Goal: Information Seeking & Learning: Learn about a topic

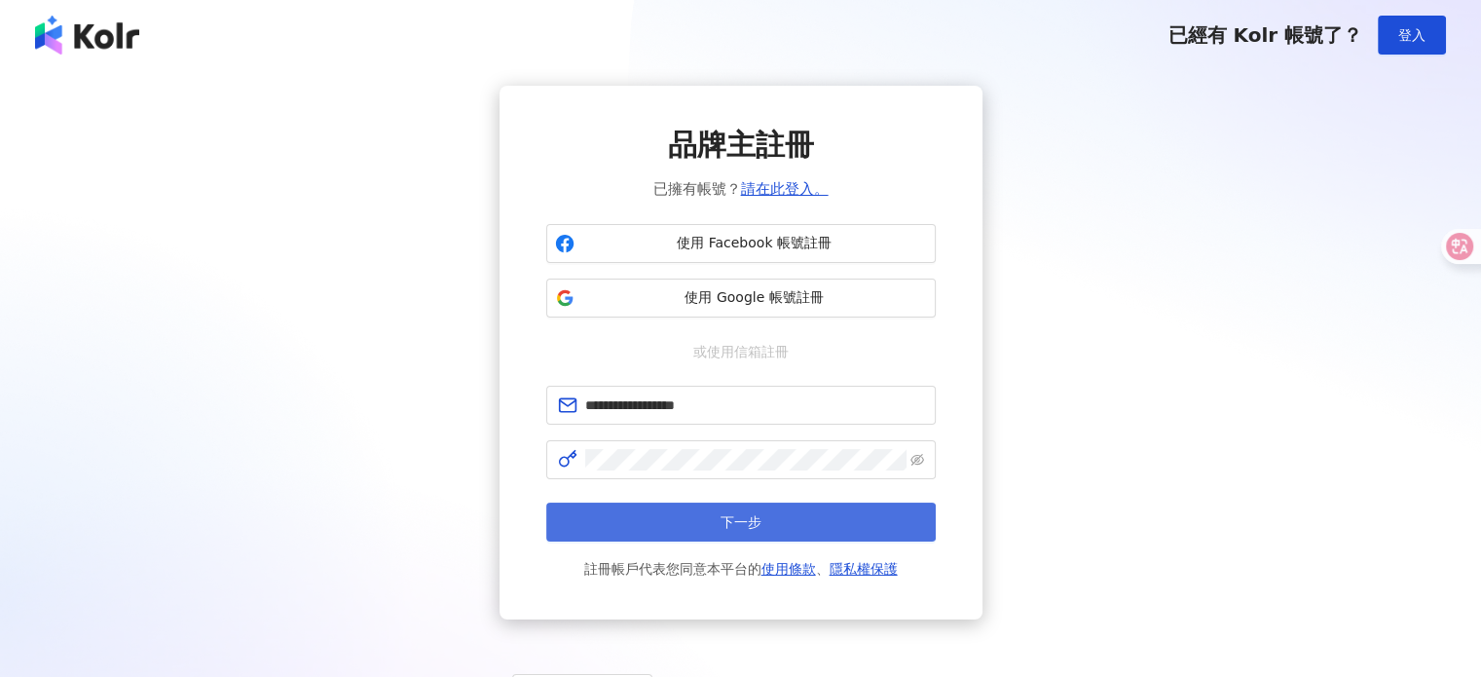
click at [802, 521] on button "下一步" at bounding box center [740, 521] width 389 height 39
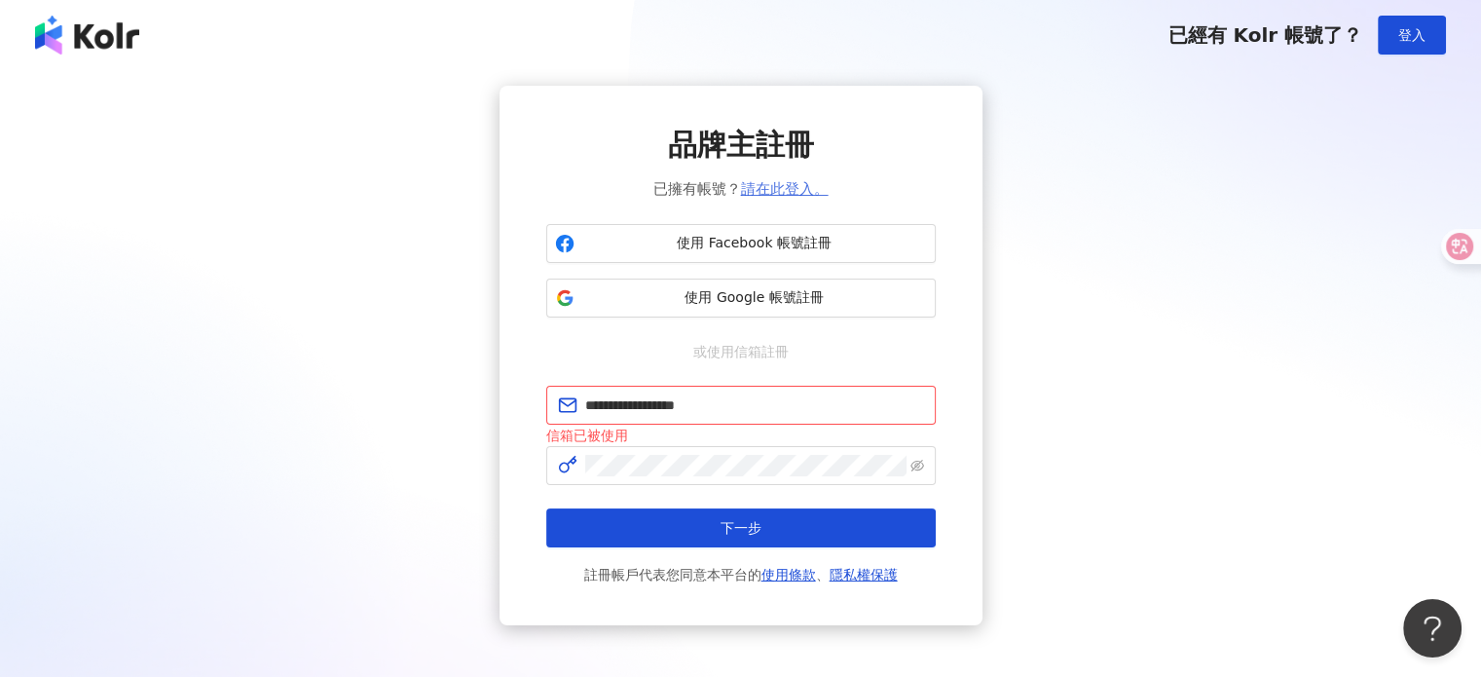
click at [790, 184] on link "請在此登入。" at bounding box center [785, 189] width 88 height 18
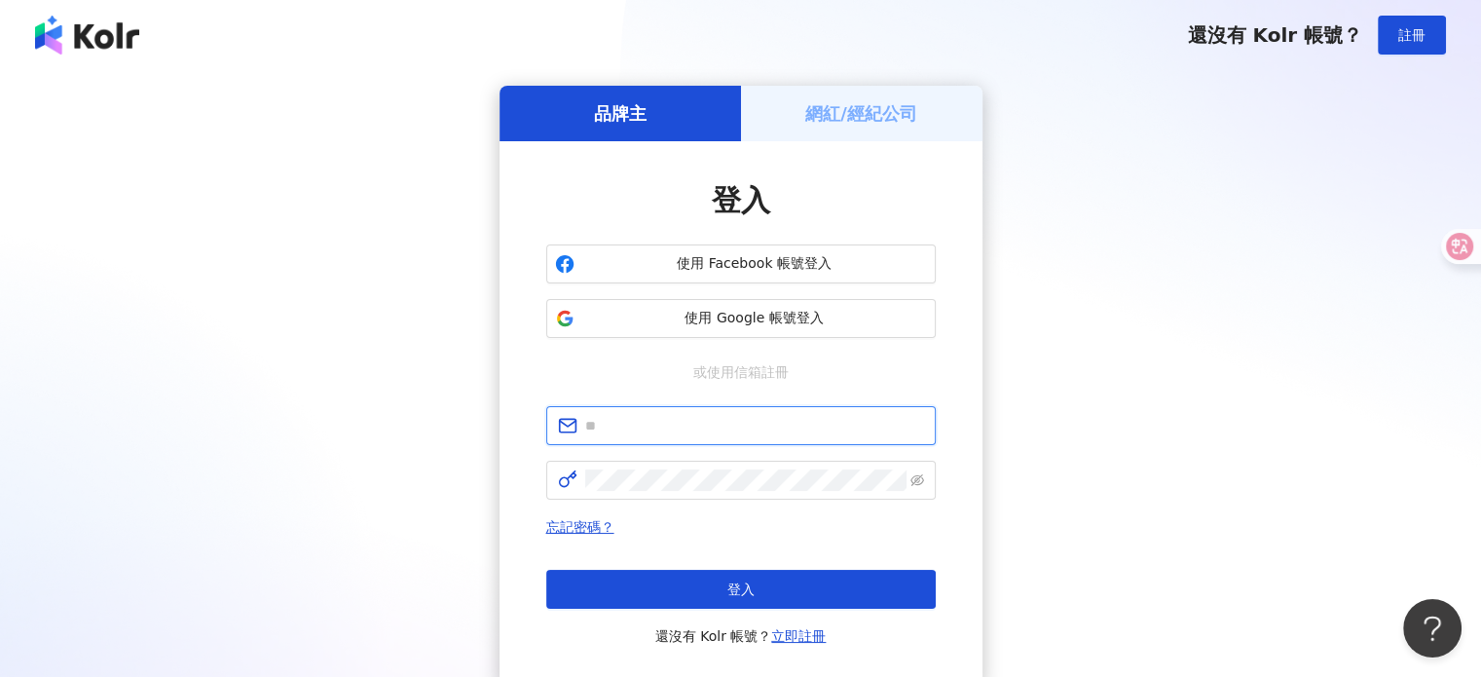
type input "**********"
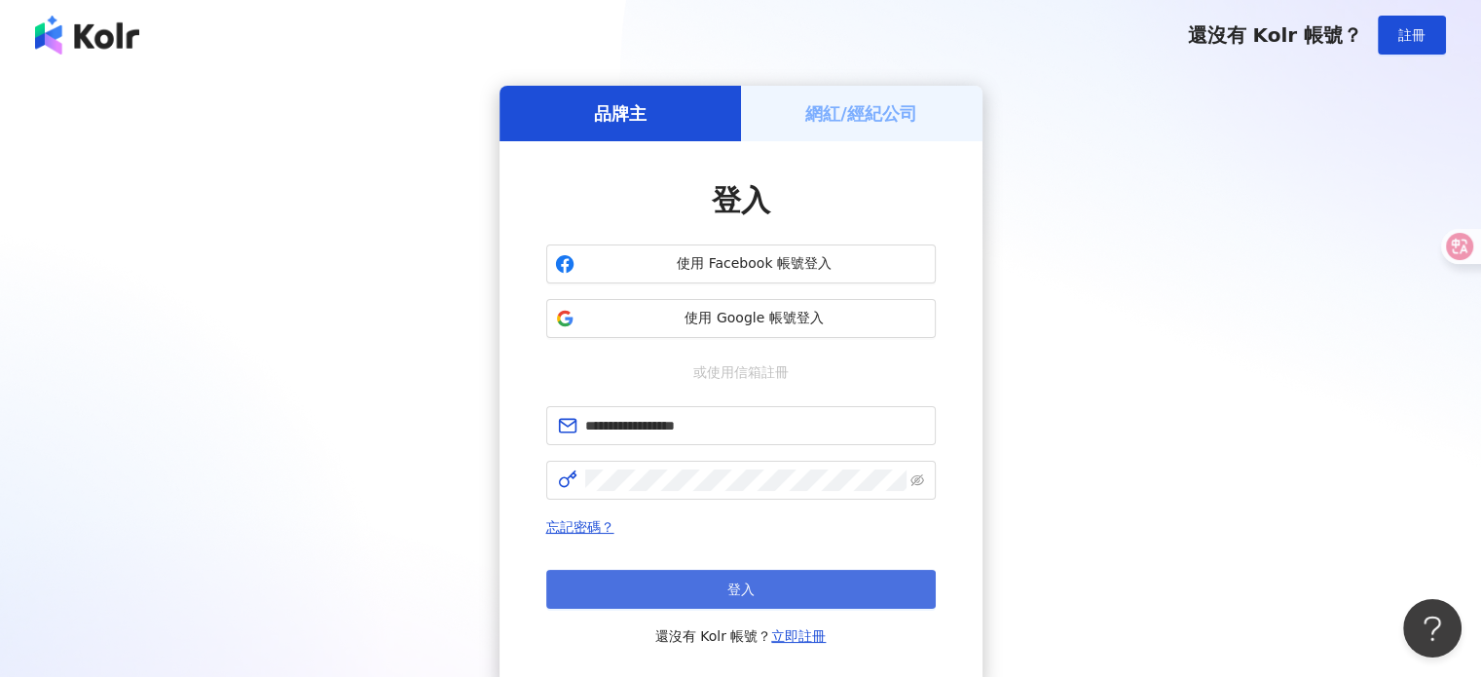
click at [748, 603] on button "登入" at bounding box center [740, 589] width 389 height 39
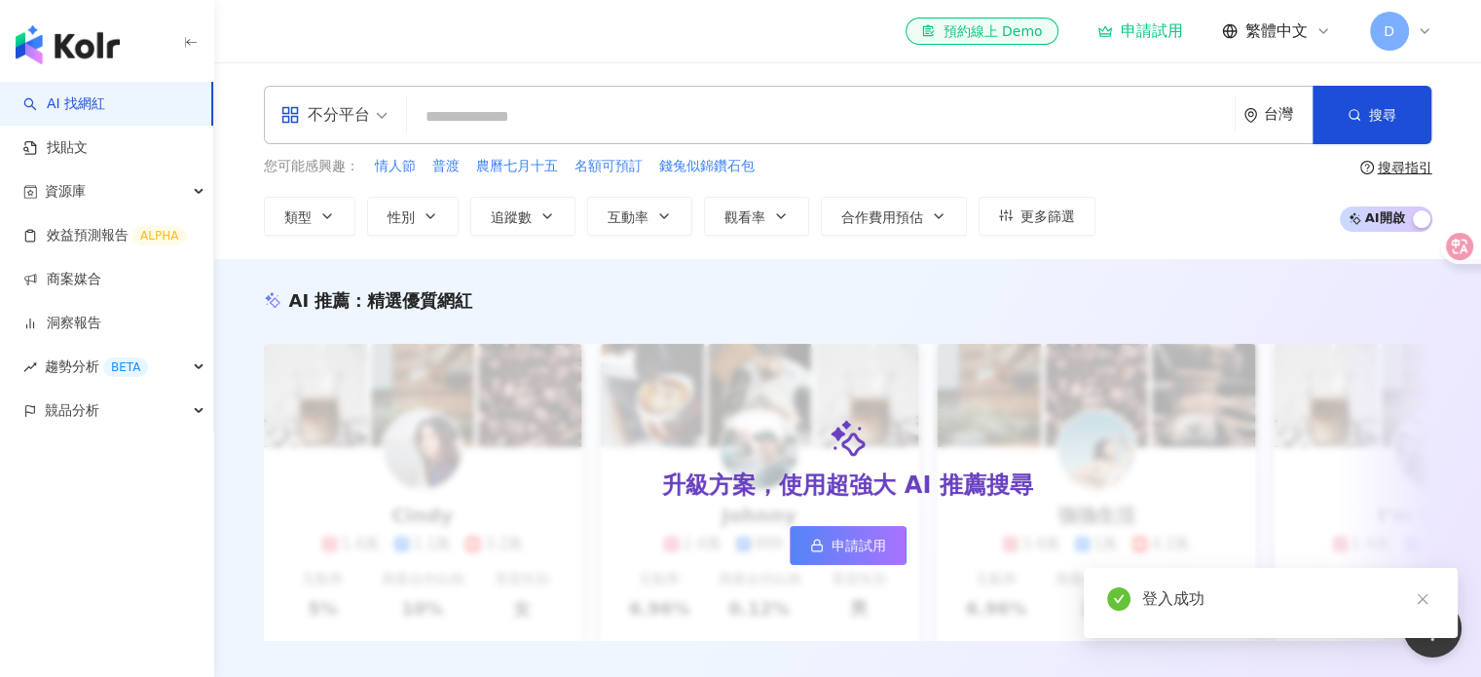
click at [549, 111] on input "search" at bounding box center [821, 116] width 812 height 37
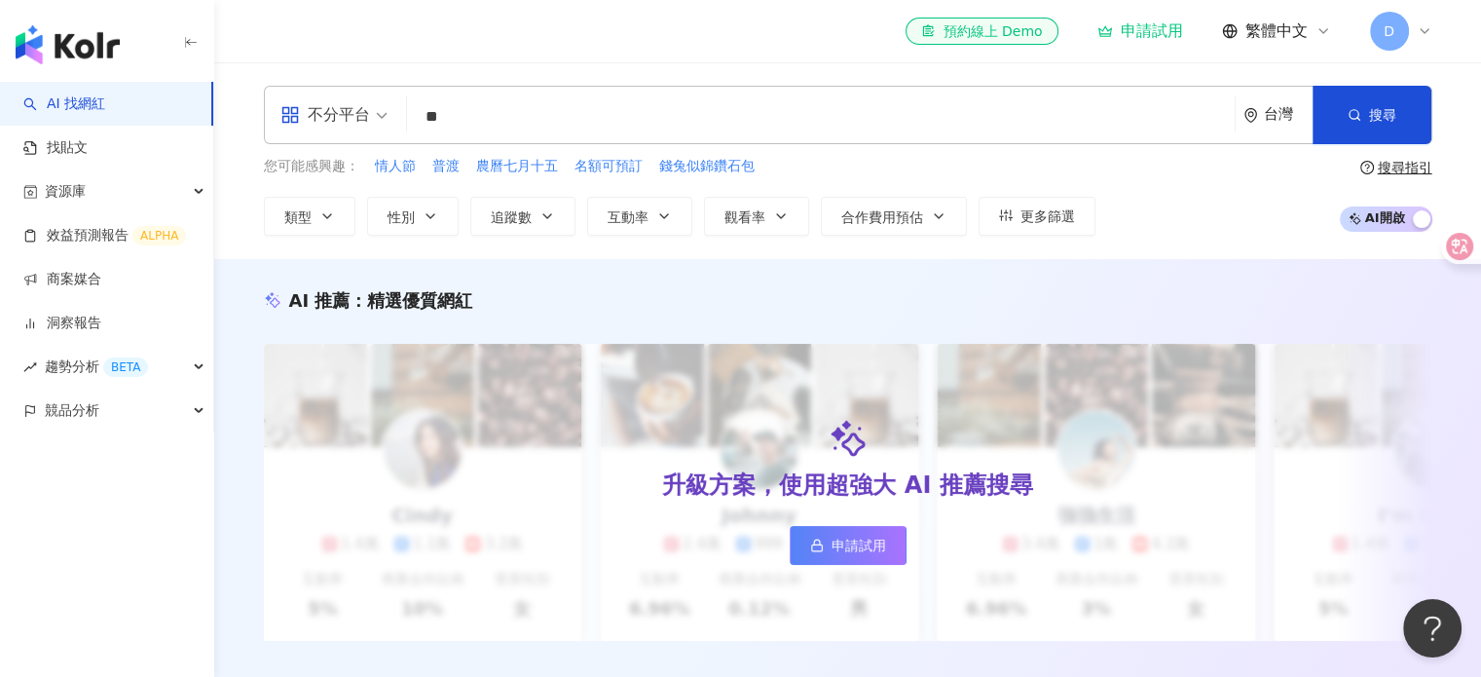
type input "*"
type input "**"
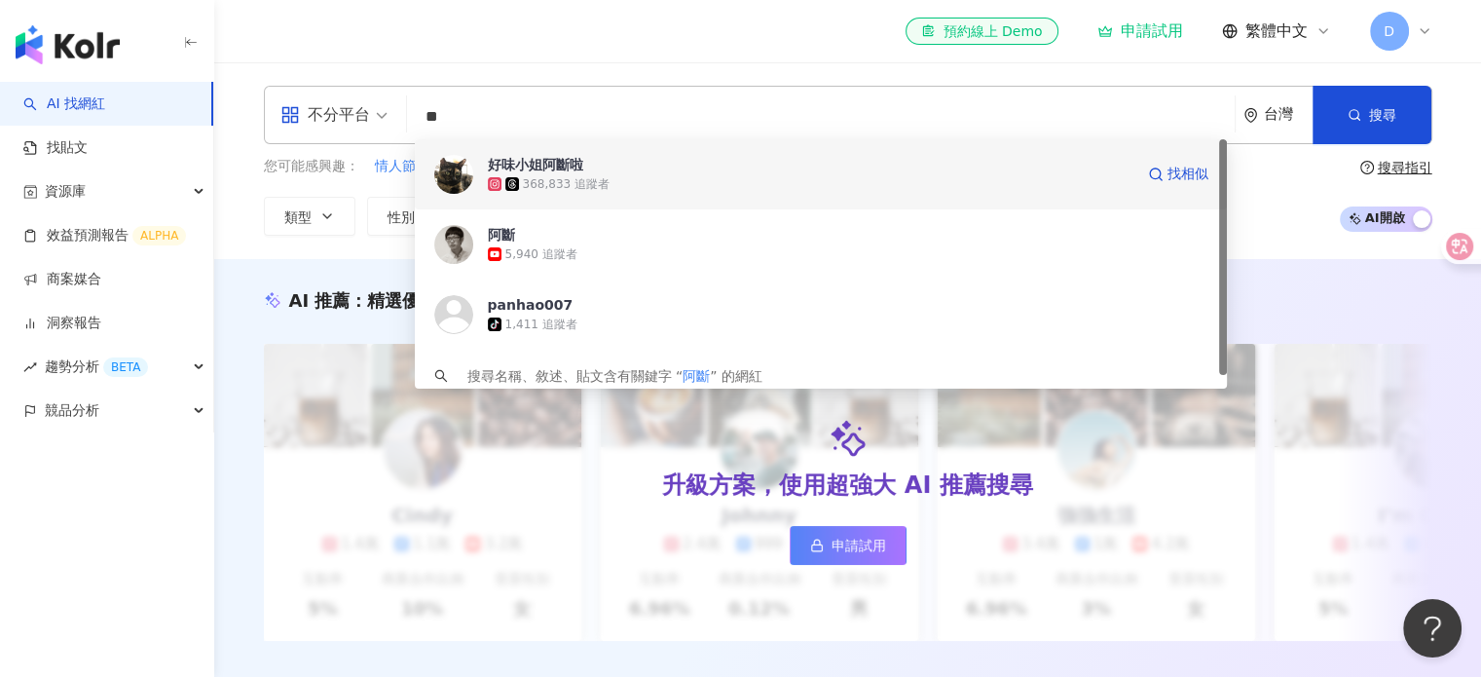
click at [622, 182] on div "368,833 追蹤者" at bounding box center [811, 183] width 646 height 19
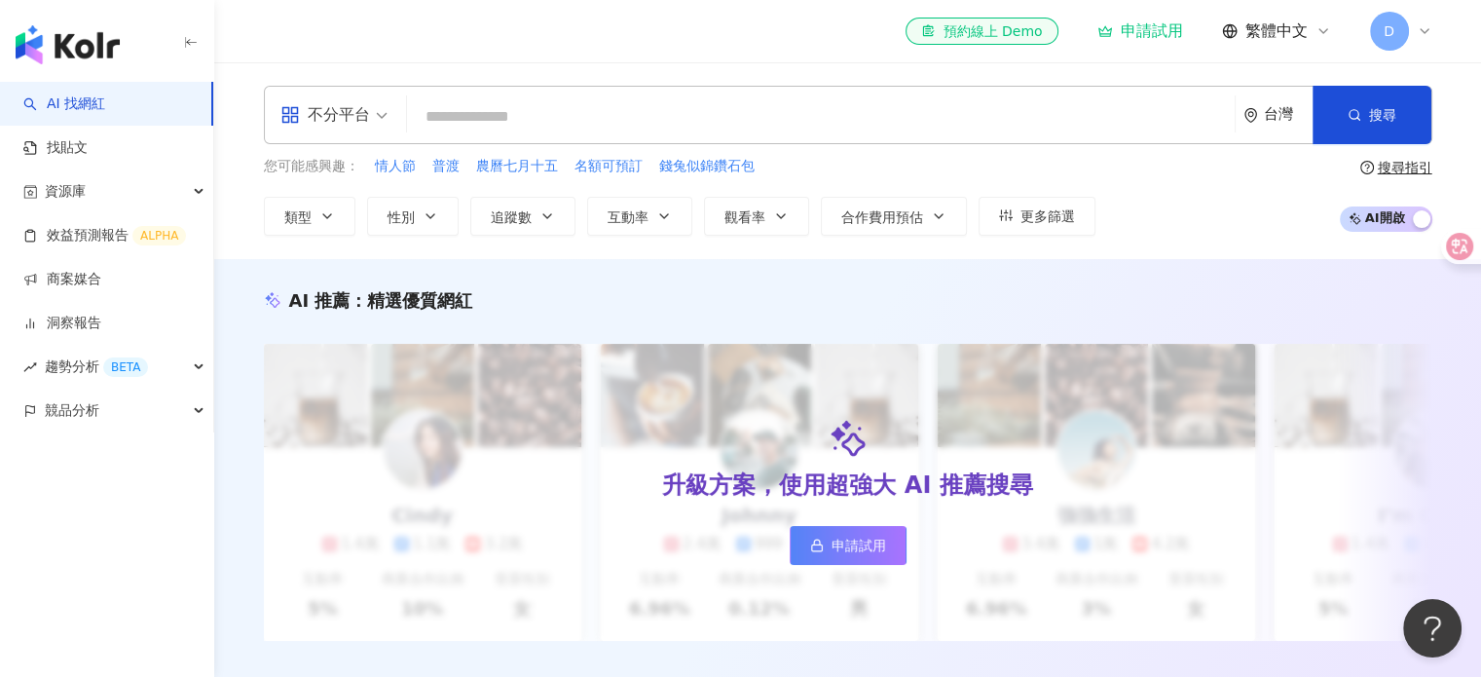
click at [62, 110] on link "AI 找網紅" at bounding box center [64, 103] width 82 height 19
click at [1422, 34] on icon at bounding box center [1425, 31] width 16 height 16
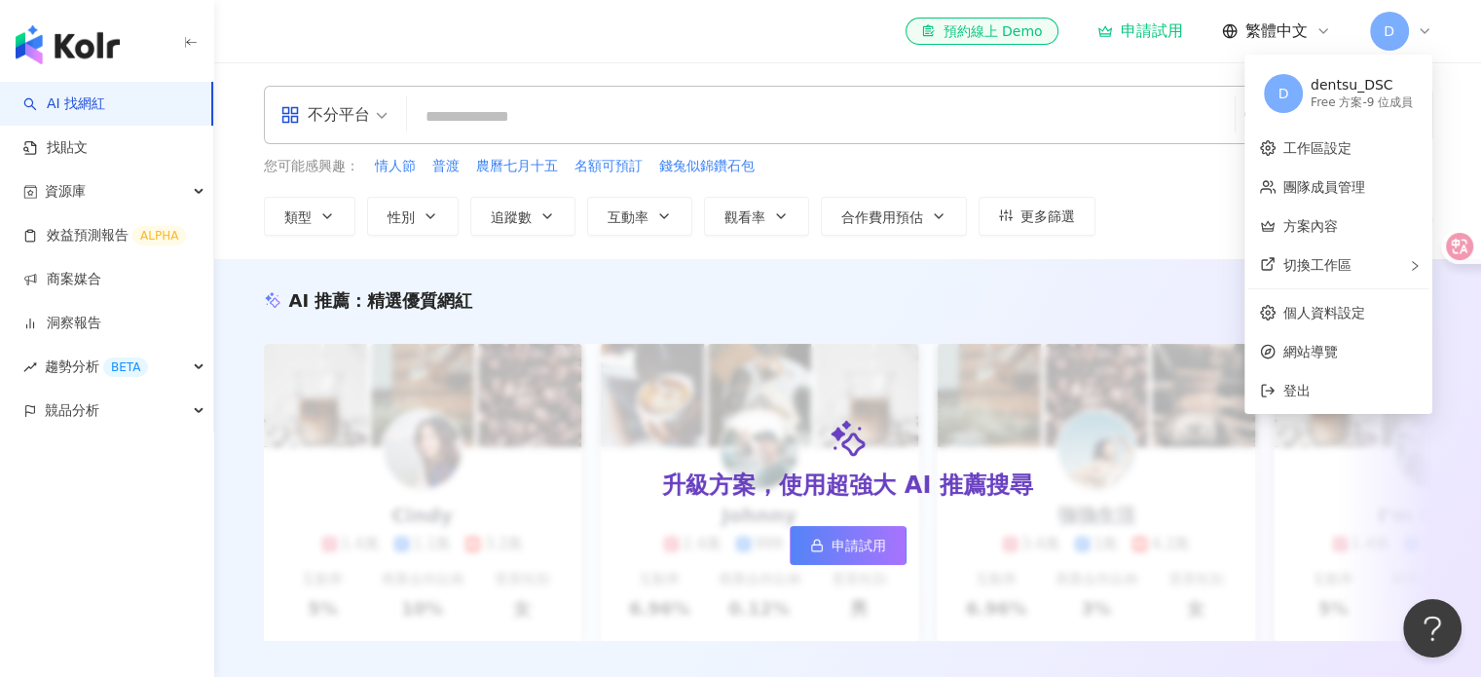
click at [1422, 34] on icon at bounding box center [1425, 31] width 16 height 16
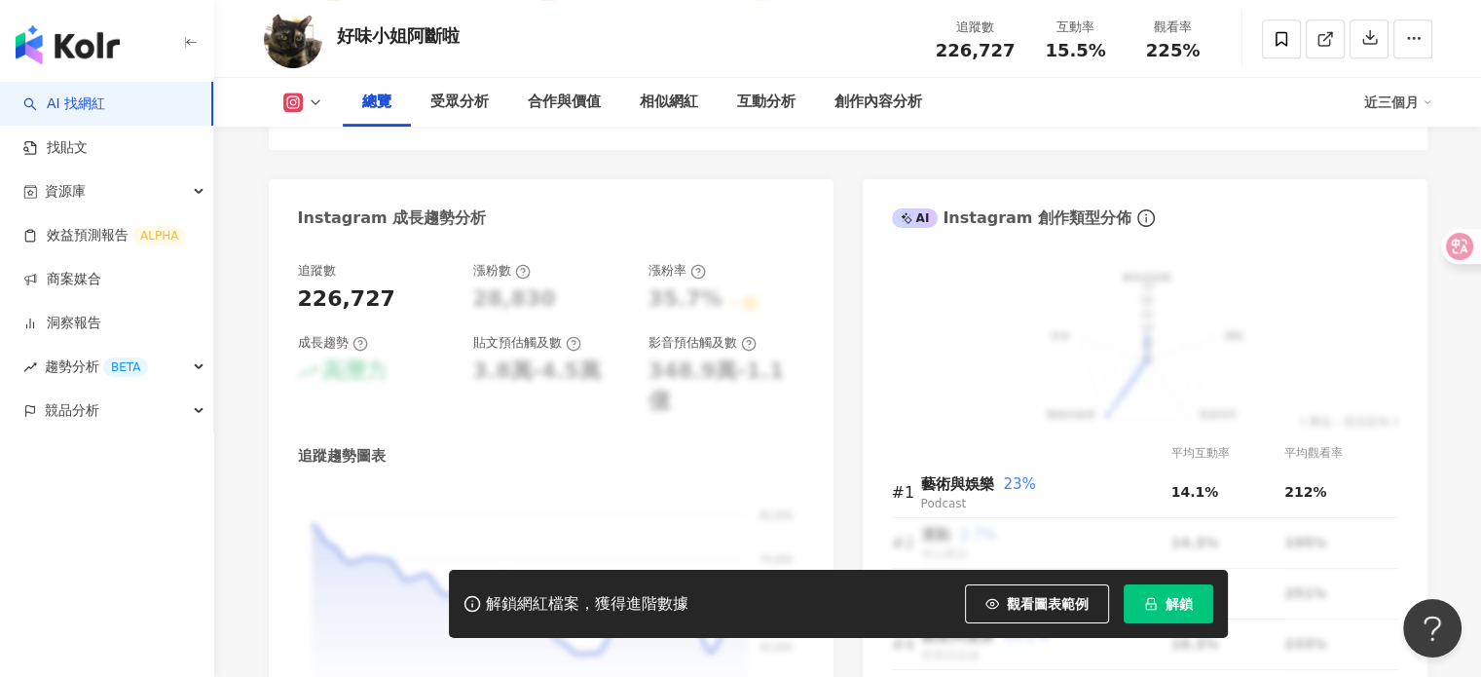
scroll to position [584, 0]
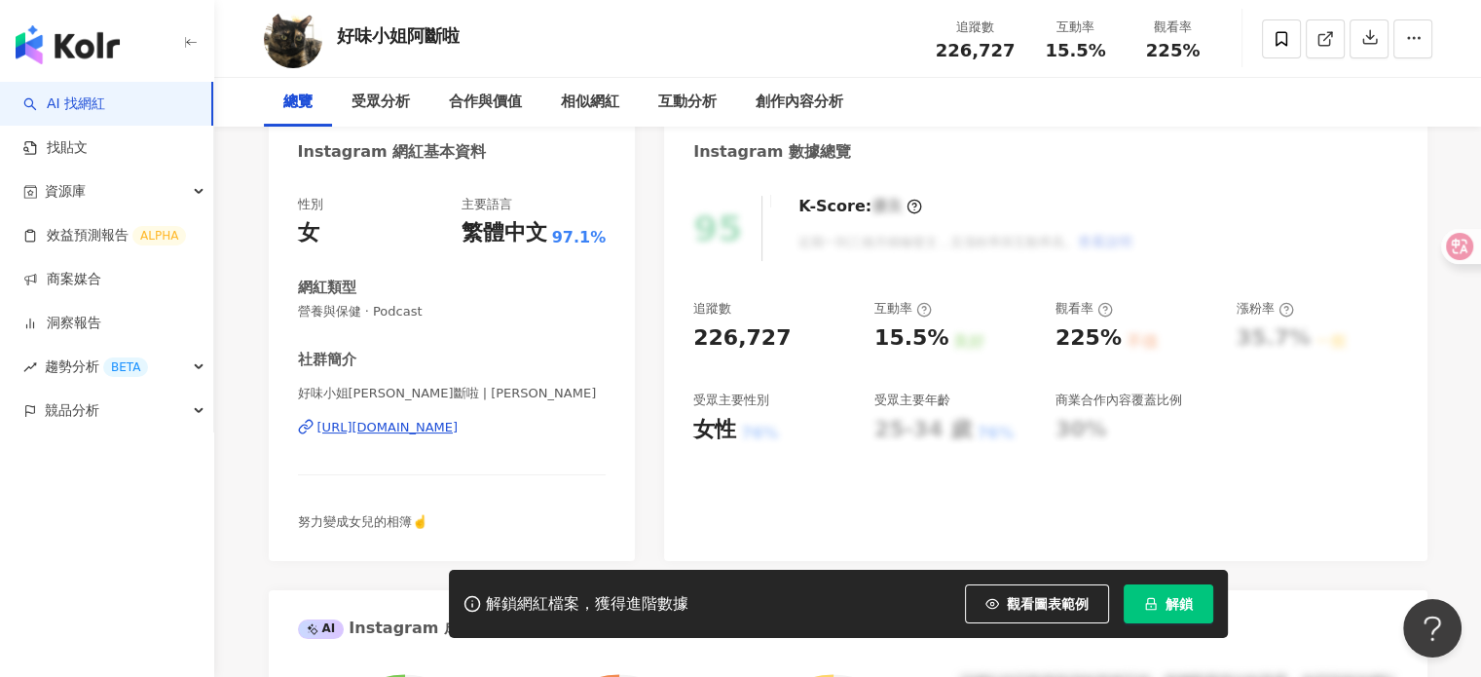
scroll to position [0, 0]
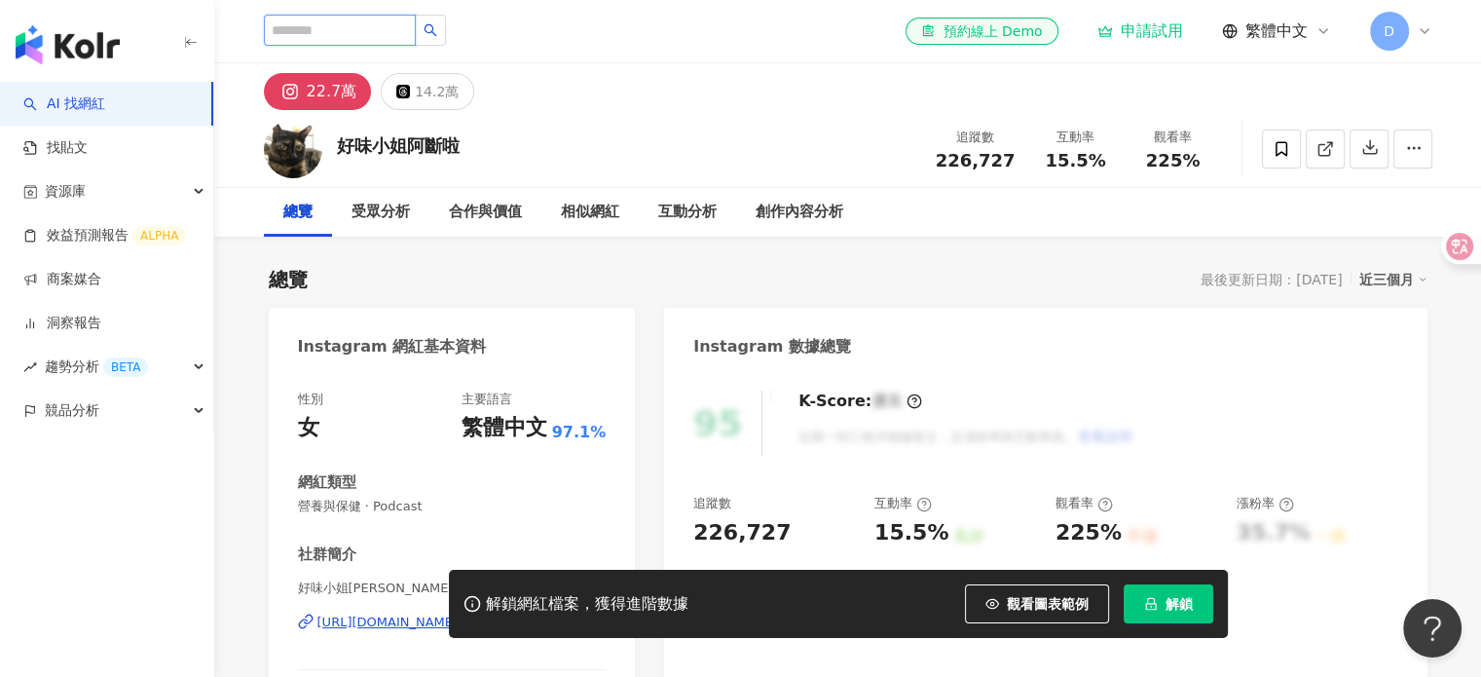
click at [369, 29] on input "search" at bounding box center [340, 30] width 152 height 31
type input "**"
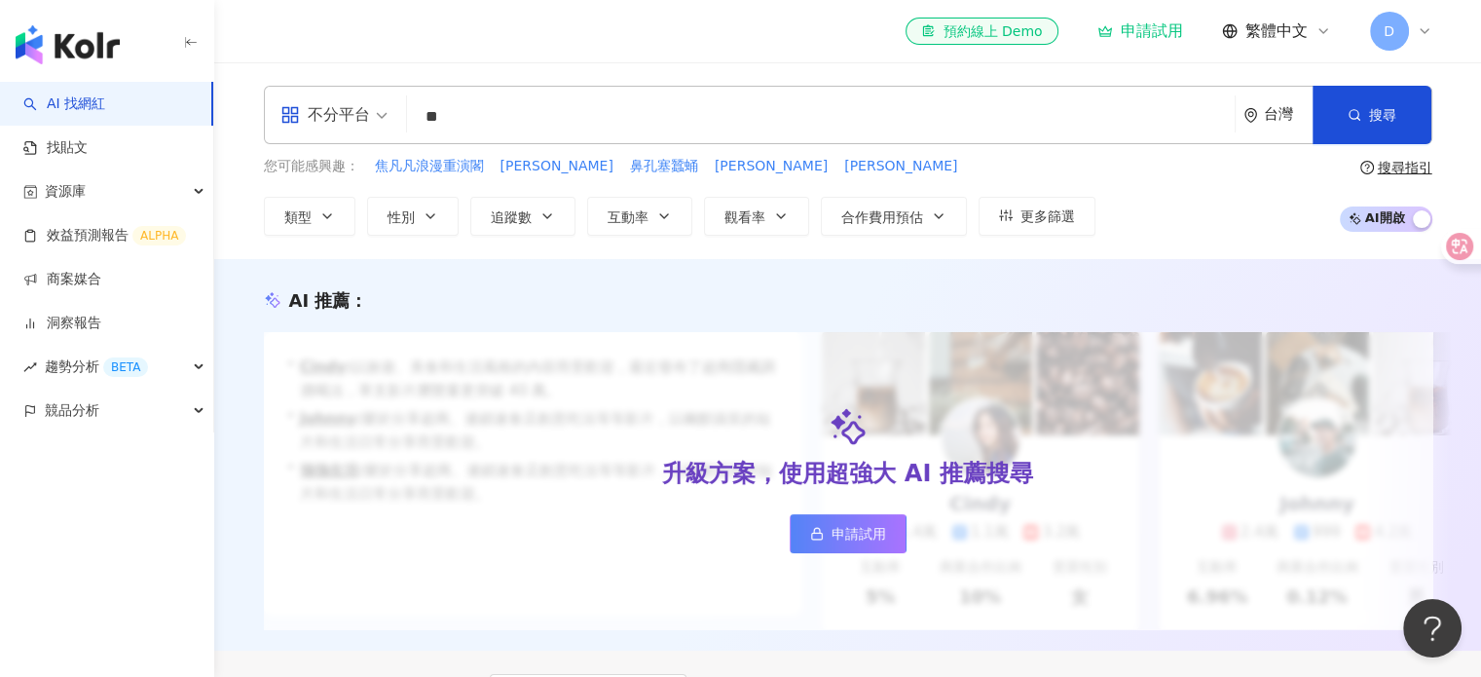
click at [531, 117] on input "**" at bounding box center [821, 116] width 812 height 37
click at [1404, 107] on button "搜尋" at bounding box center [1372, 115] width 119 height 58
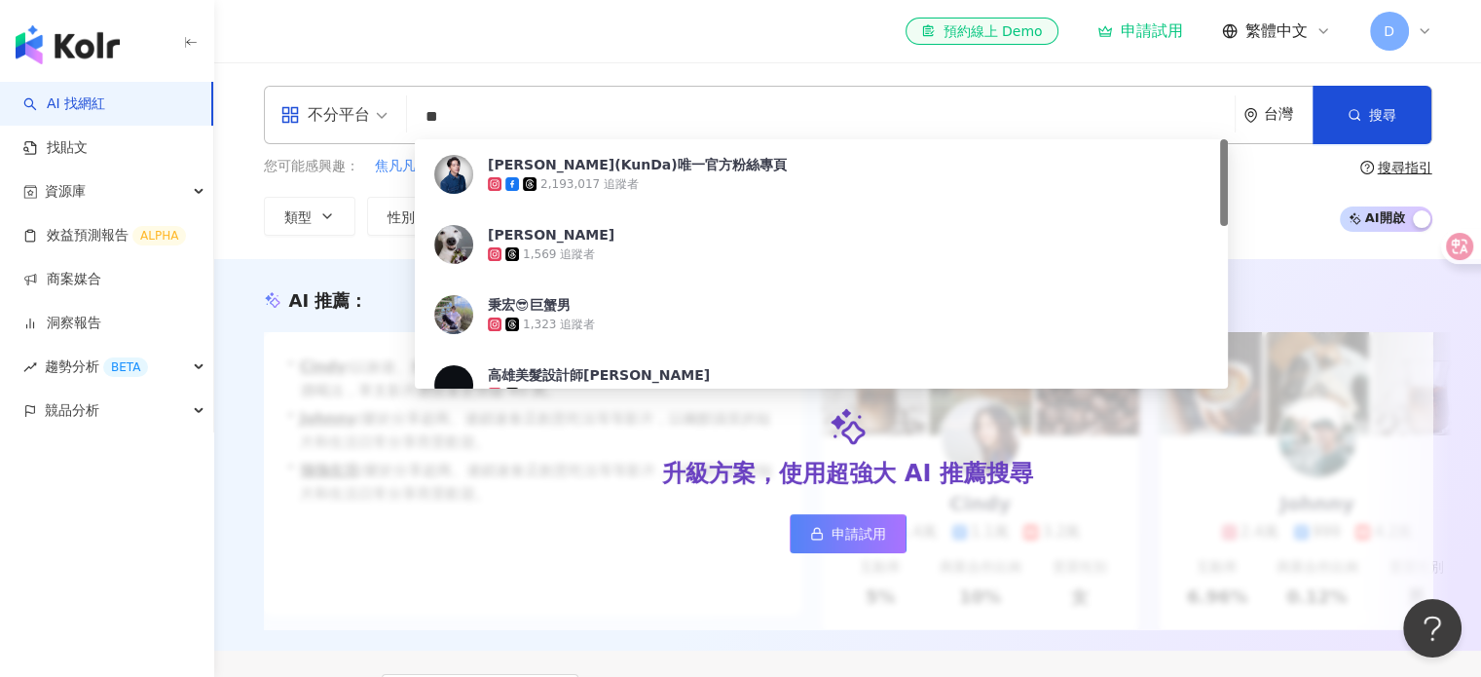
click at [353, 107] on div "不分平台 ** 台灣 搜尋 1aa64979-8dd9-45f0-b2d8-3eb53b551686 謝坤達(KunDa)唯一官方粉絲專頁 2,193,017…" at bounding box center [848, 115] width 1168 height 58
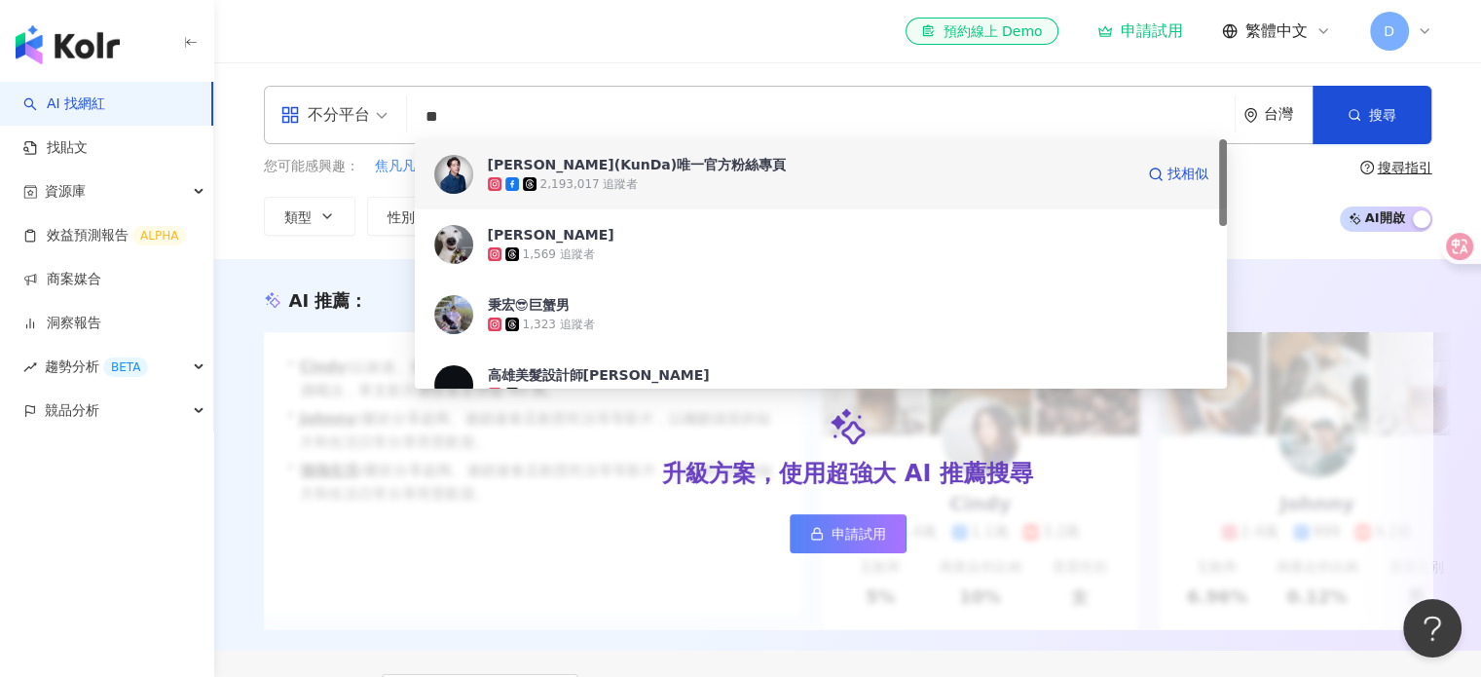
click at [709, 173] on span "謝坤達(KunDa)唯一官方粉絲專頁" at bounding box center [811, 164] width 646 height 19
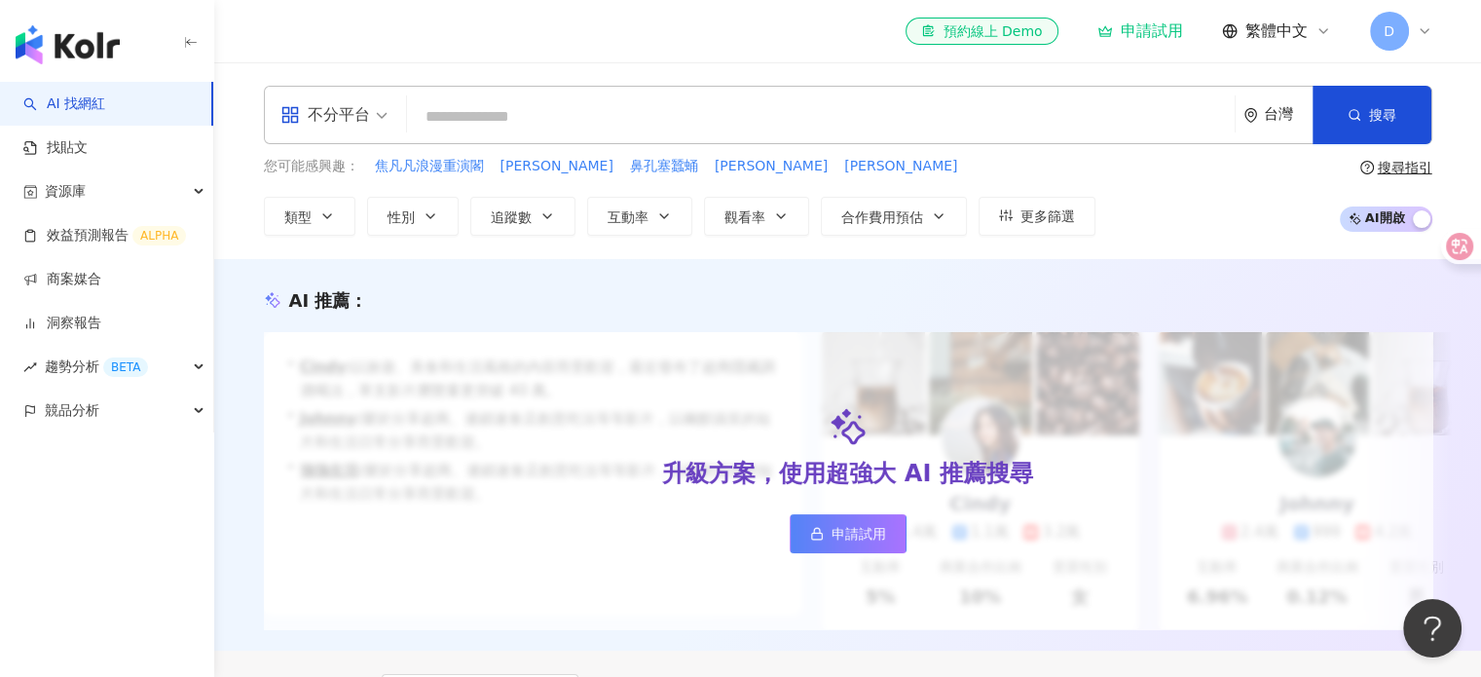
click at [533, 120] on input "search" at bounding box center [821, 116] width 812 height 37
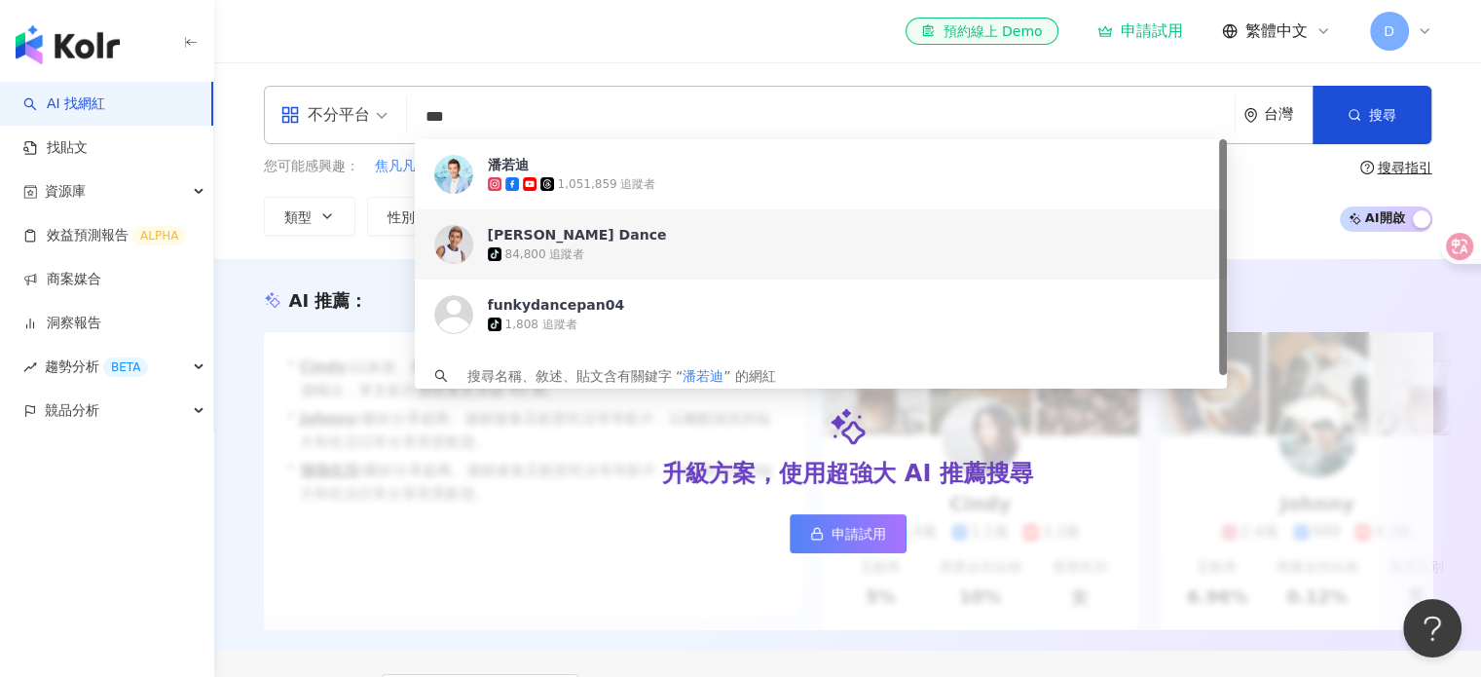
type input "***"
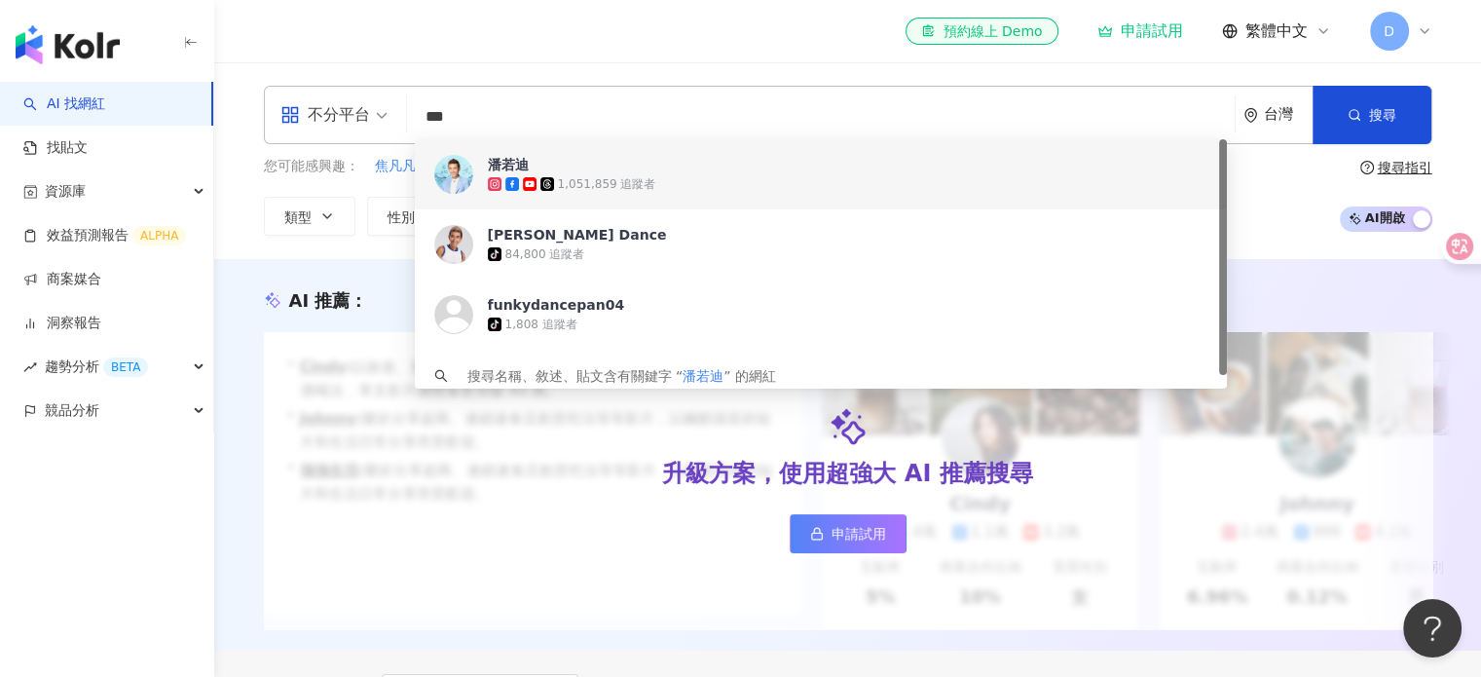
click at [1271, 172] on div "您可能感興趣： 焦凡凡浪漫重演閣 陳庭妮 鼻孔塞蠶蛹 蔡昌憲 倪暄 類型 性別 追蹤數 互動率 觀看率 合作費用預估 更多篩選 搜尋指引 AI 開啟 AI 關閉" at bounding box center [848, 196] width 1168 height 80
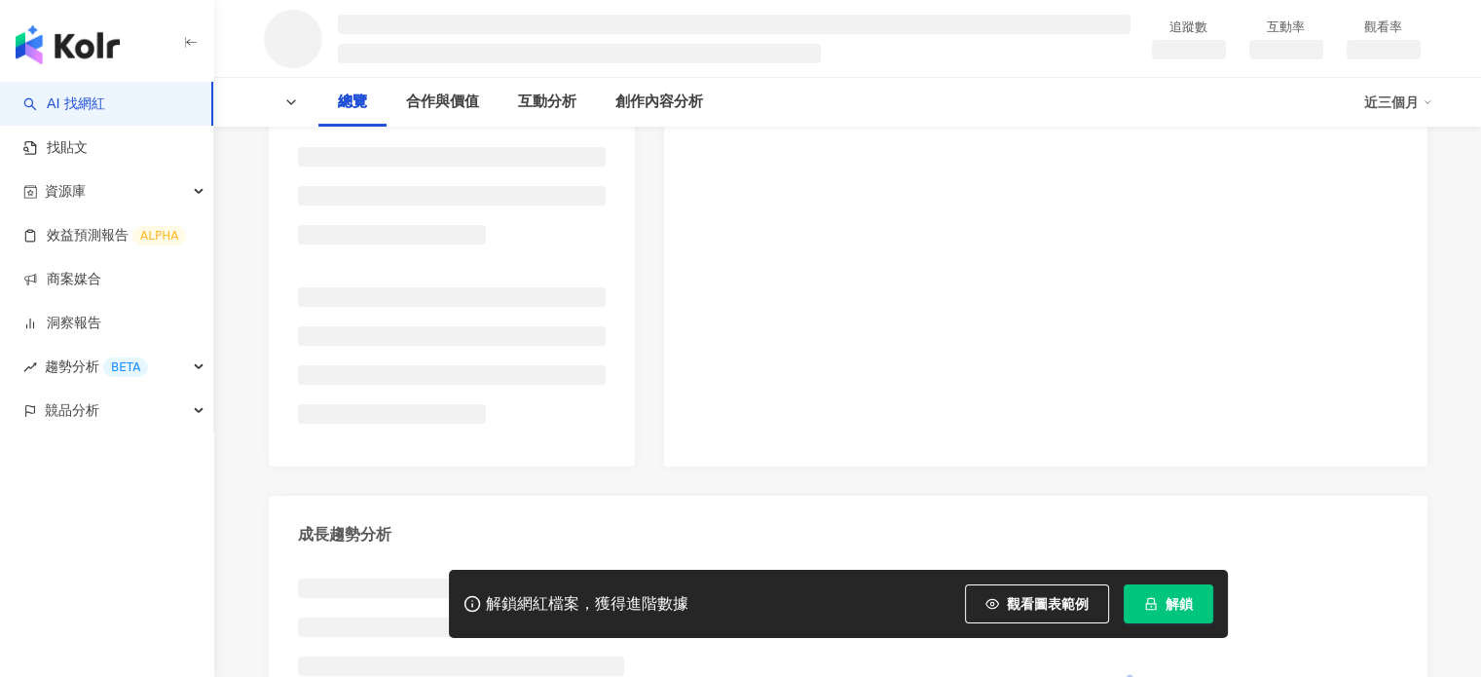
scroll to position [389, 0]
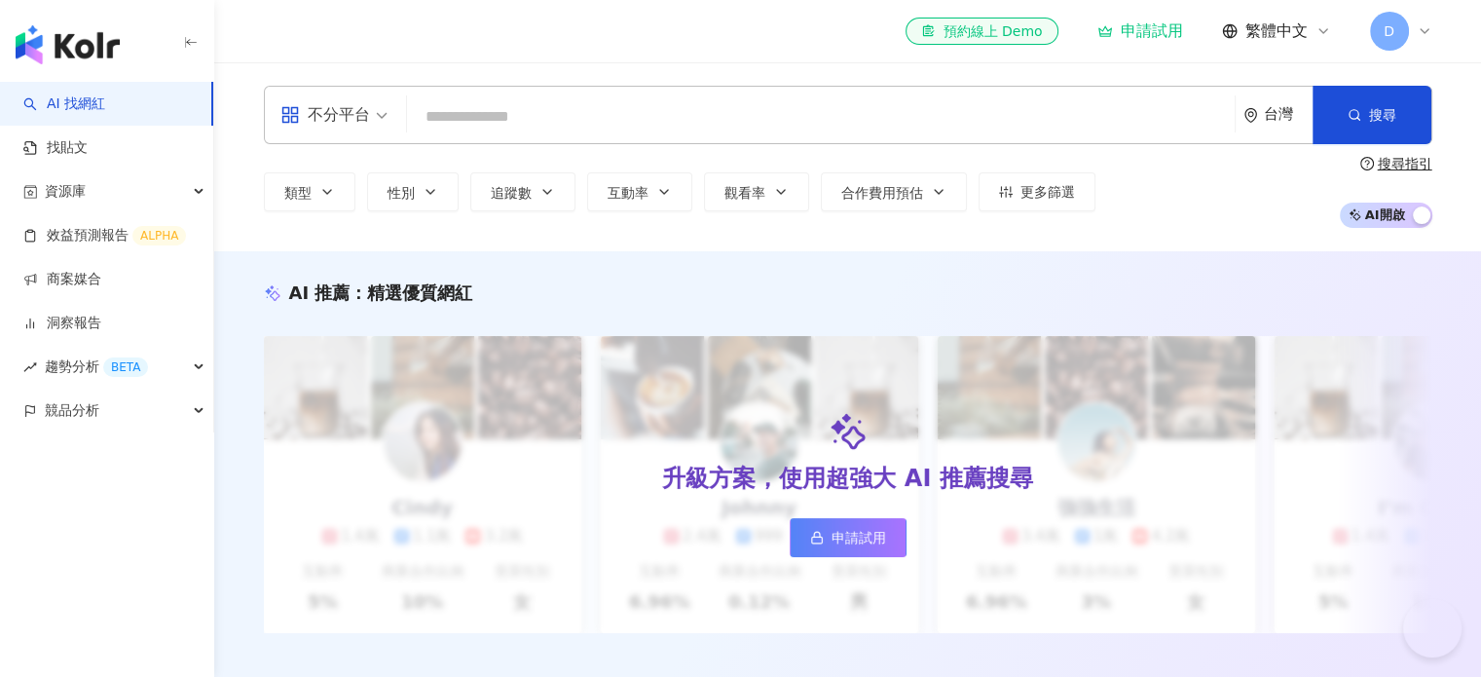
click at [58, 55] on img "button" at bounding box center [68, 44] width 104 height 39
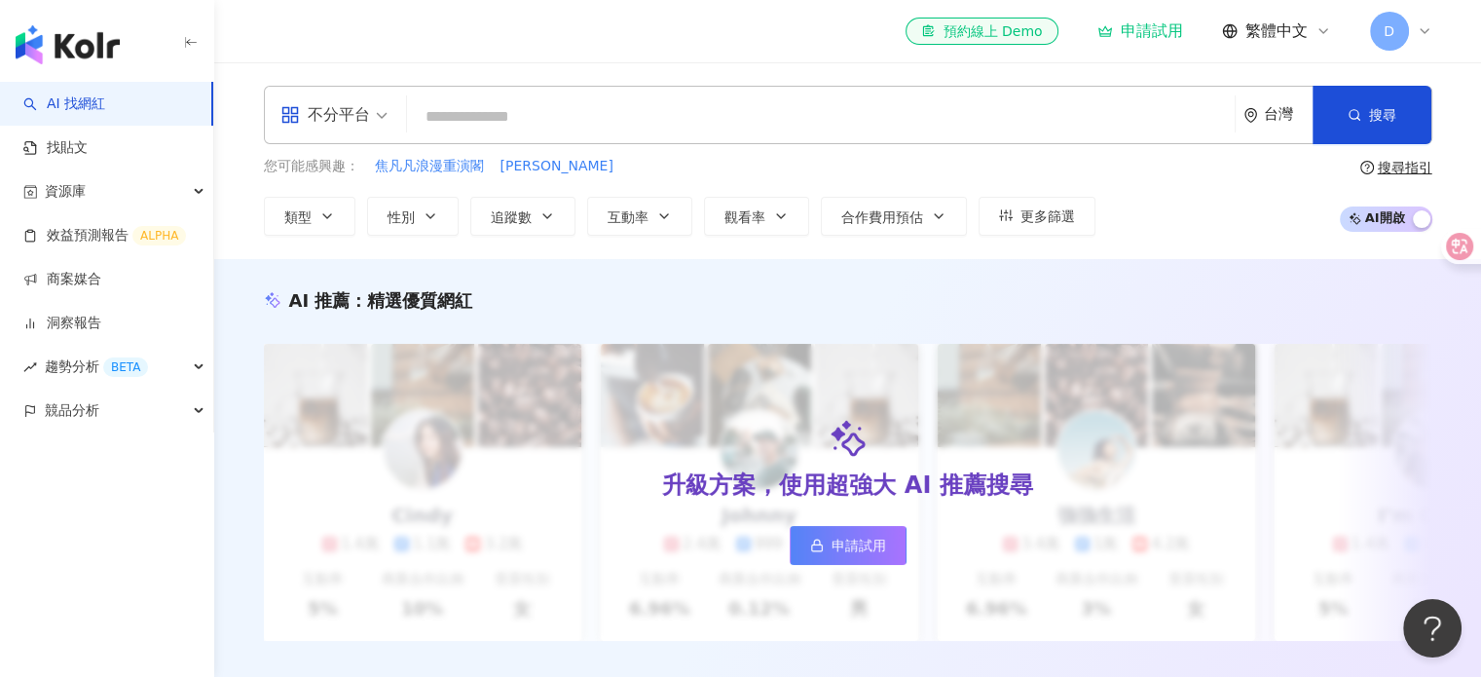
click at [22, 42] on img "button" at bounding box center [68, 44] width 104 height 39
click at [507, 116] on input "search" at bounding box center [821, 116] width 812 height 37
click at [649, 128] on input "search" at bounding box center [821, 116] width 812 height 37
type input "*"
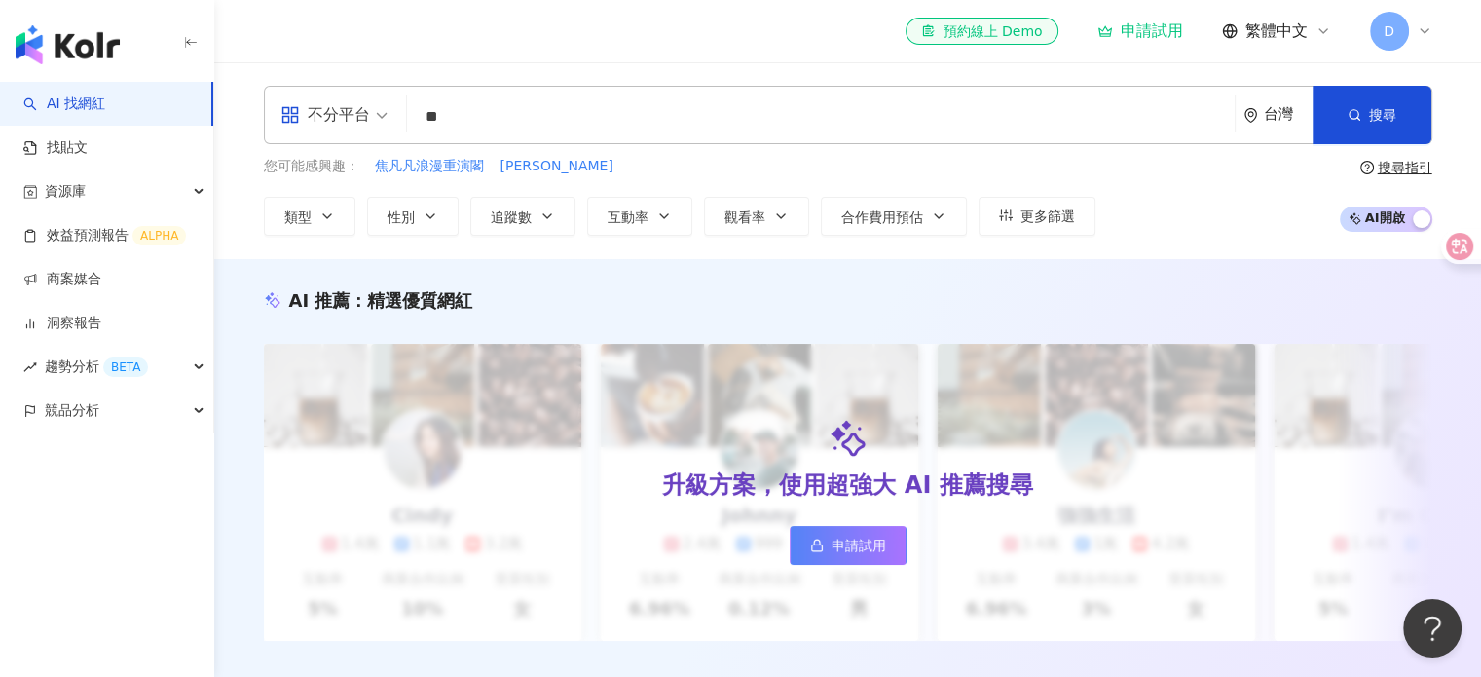
type input "*"
click at [499, 115] on input "search" at bounding box center [821, 116] width 812 height 37
type input "*"
type input "***"
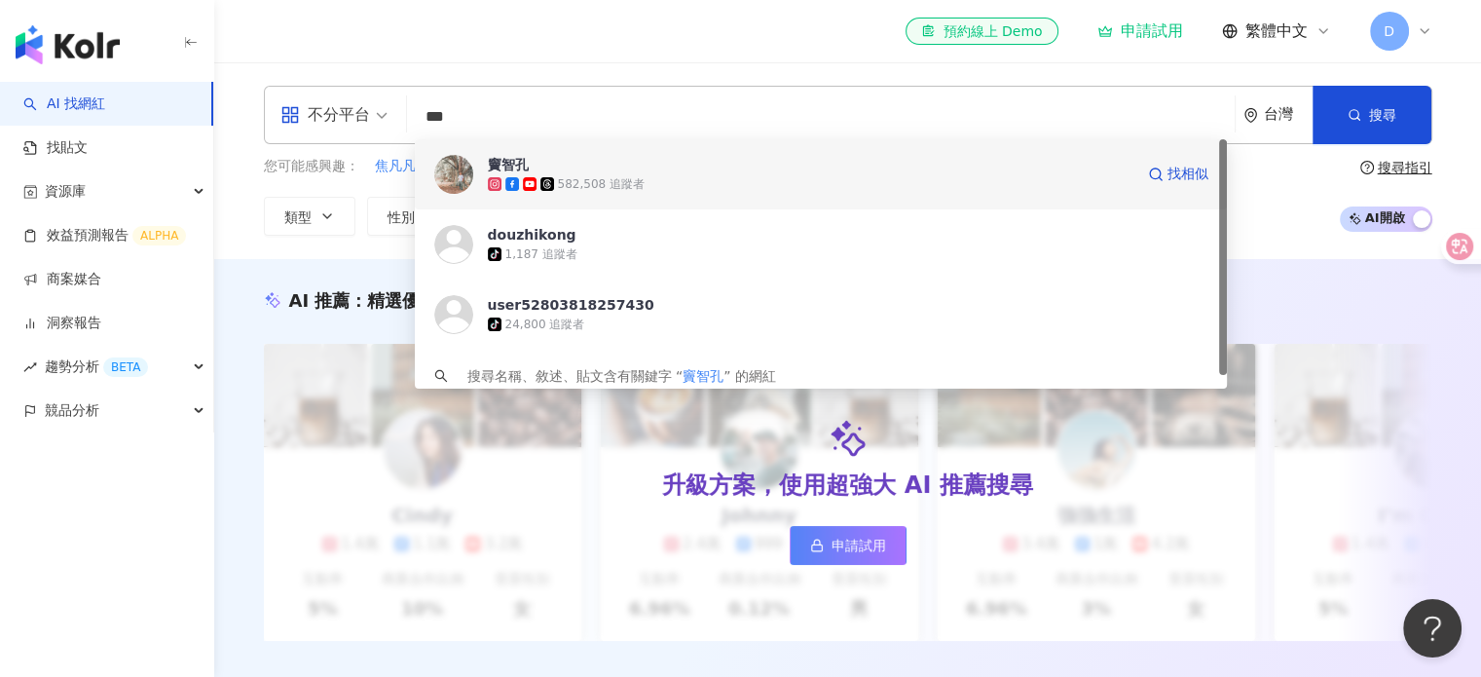
click at [685, 163] on span "竇智孔" at bounding box center [811, 164] width 646 height 19
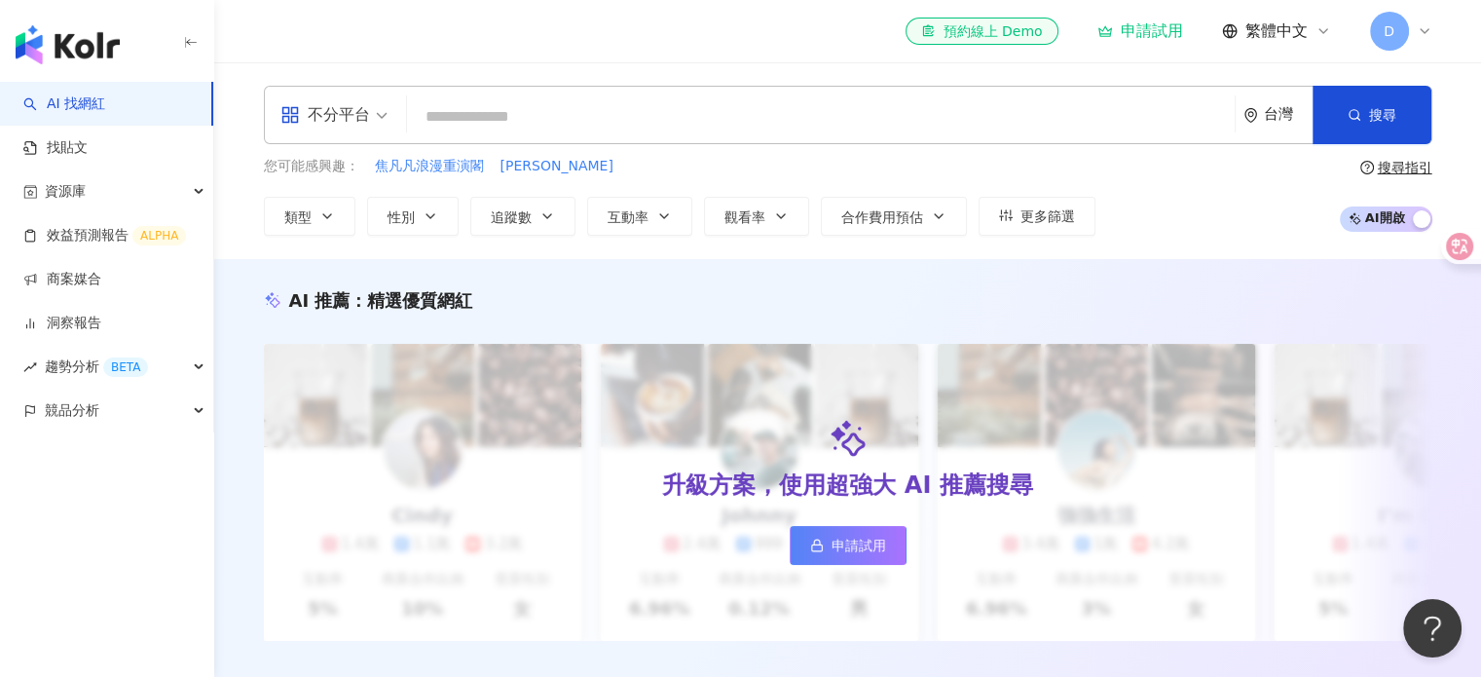
click at [738, 113] on input "search" at bounding box center [821, 116] width 812 height 37
click at [827, 111] on input "search" at bounding box center [821, 116] width 812 height 37
paste input "******"
type input "******"
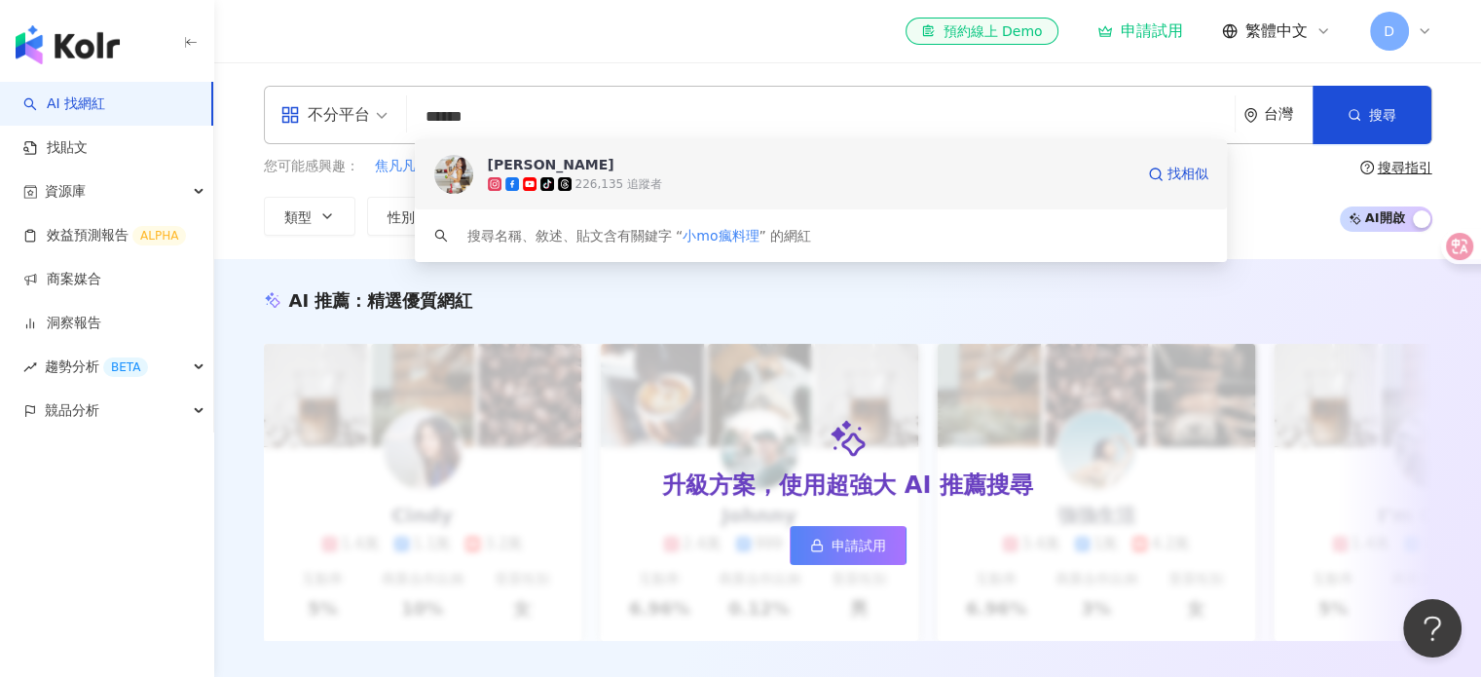
click at [699, 163] on span "Monica 小Mo" at bounding box center [811, 164] width 646 height 19
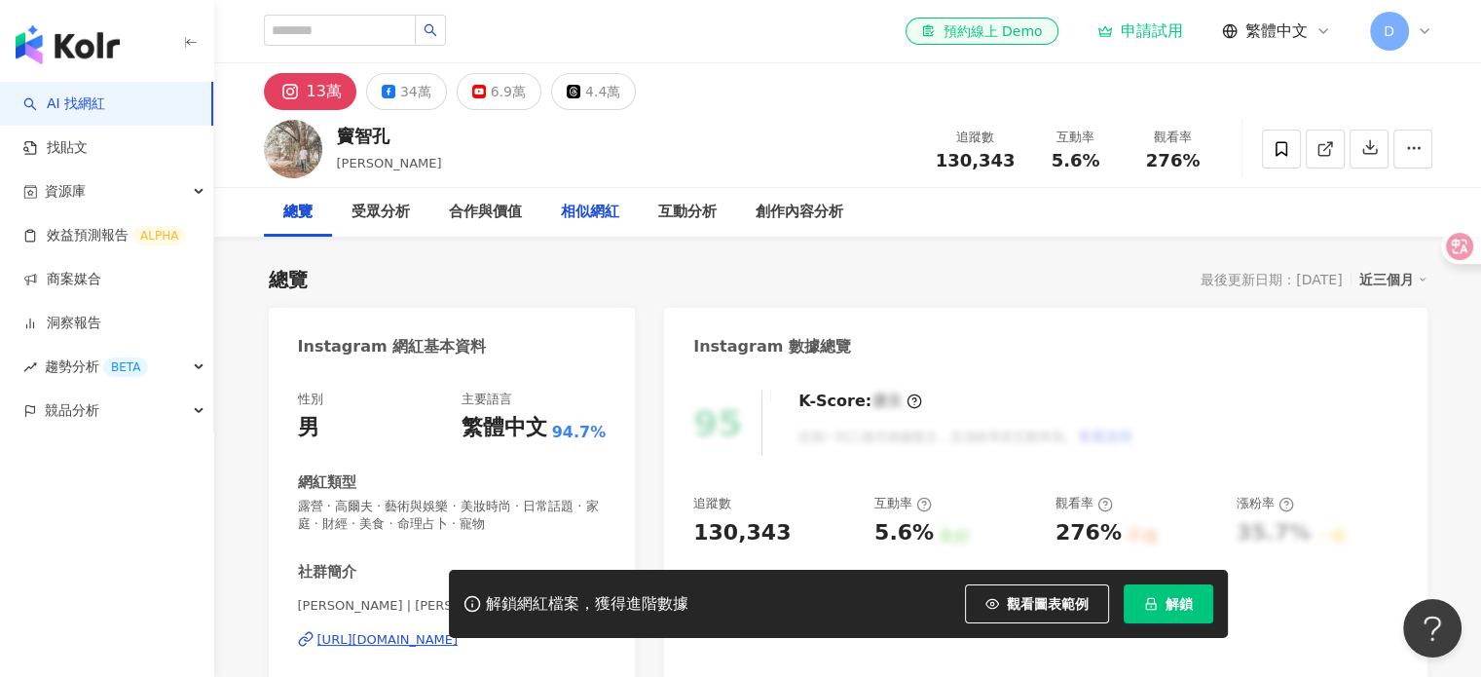
click at [593, 218] on div "相似網紅" at bounding box center [590, 212] width 58 height 23
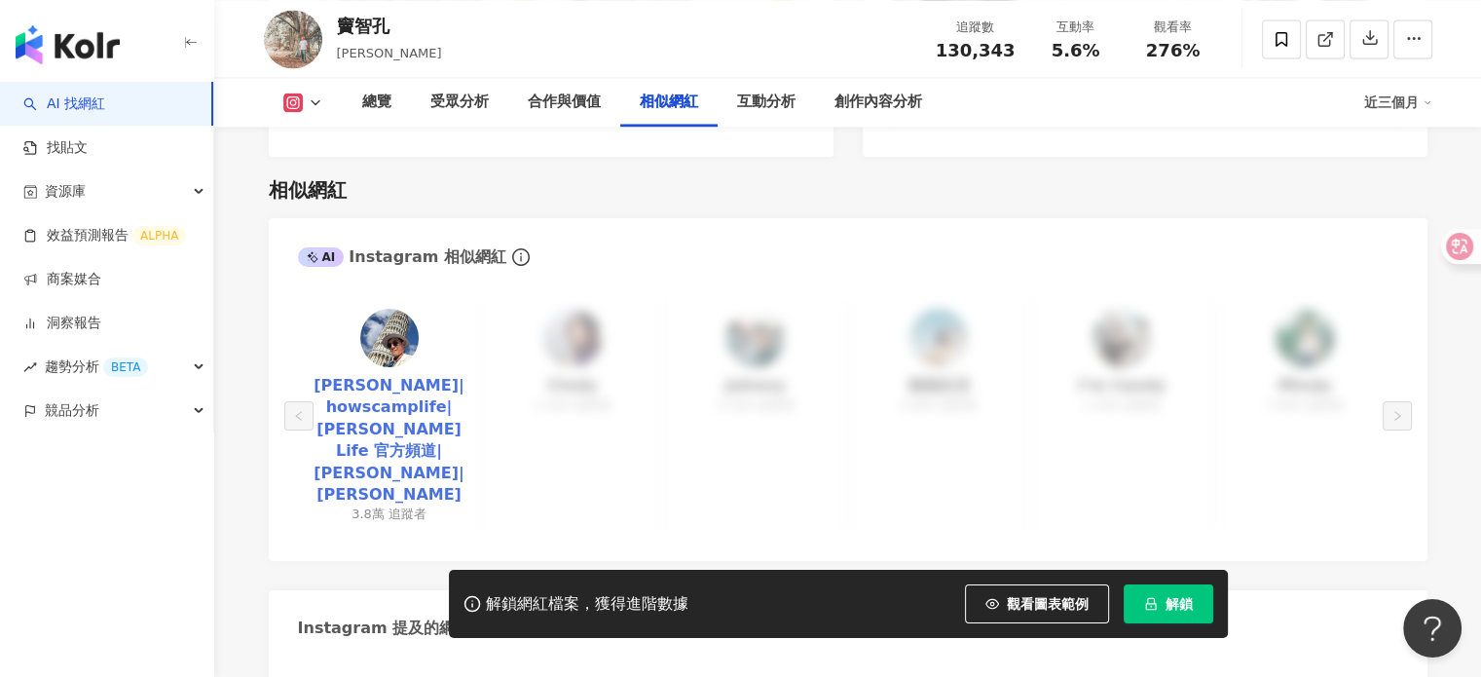
click at [374, 388] on link "[PERSON_NAME]|howscamplife|[PERSON_NAME] Life 官方頻道|[PERSON_NAME]|[PERSON_NAME]" at bounding box center [390, 440] width 152 height 130
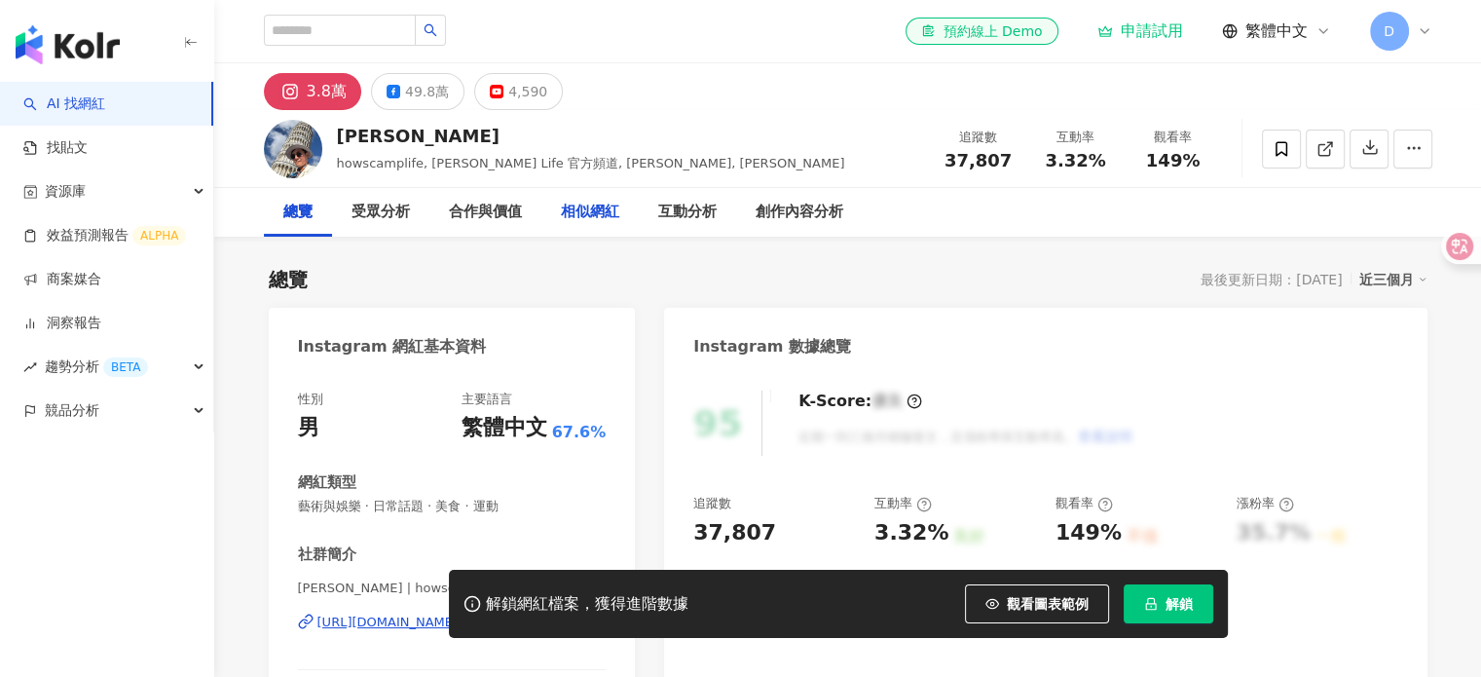
click at [599, 213] on div "相似網紅" at bounding box center [590, 212] width 58 height 23
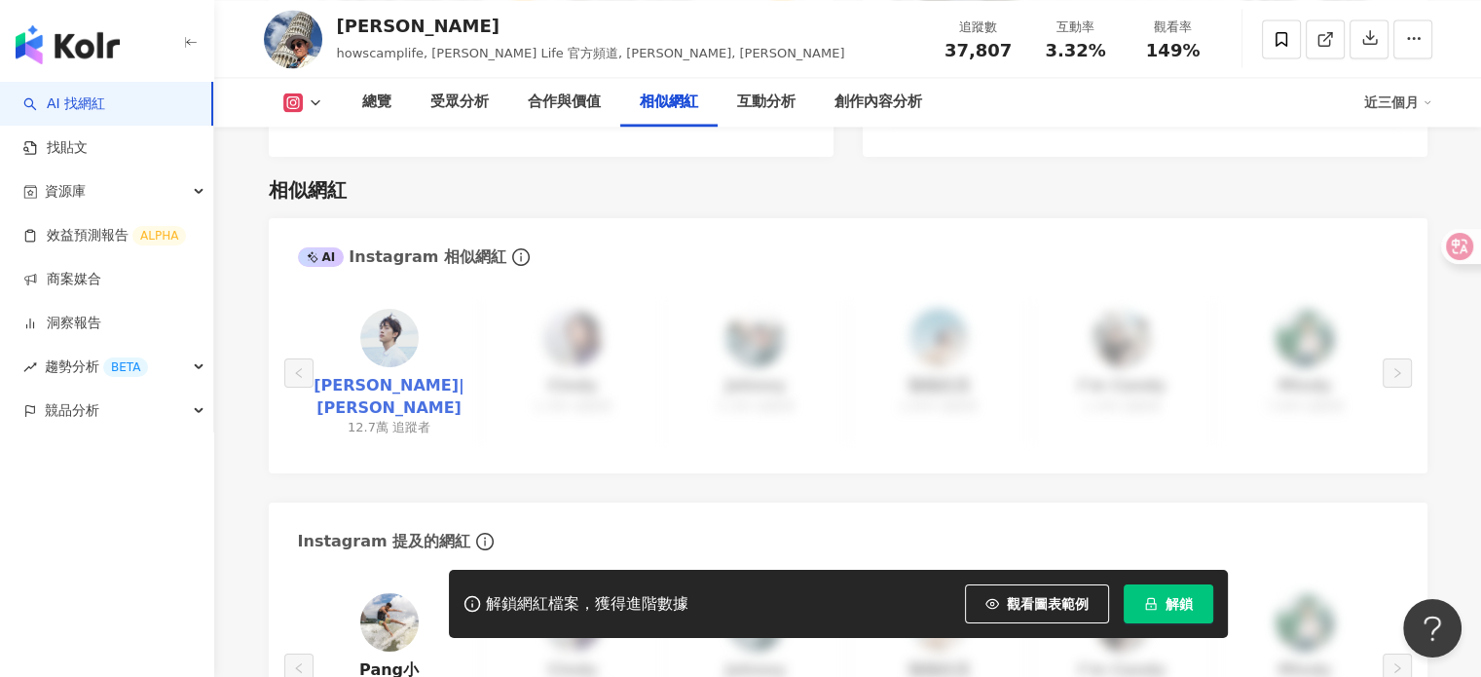
click at [409, 375] on link "范姜彥豐|Zack" at bounding box center [390, 397] width 152 height 44
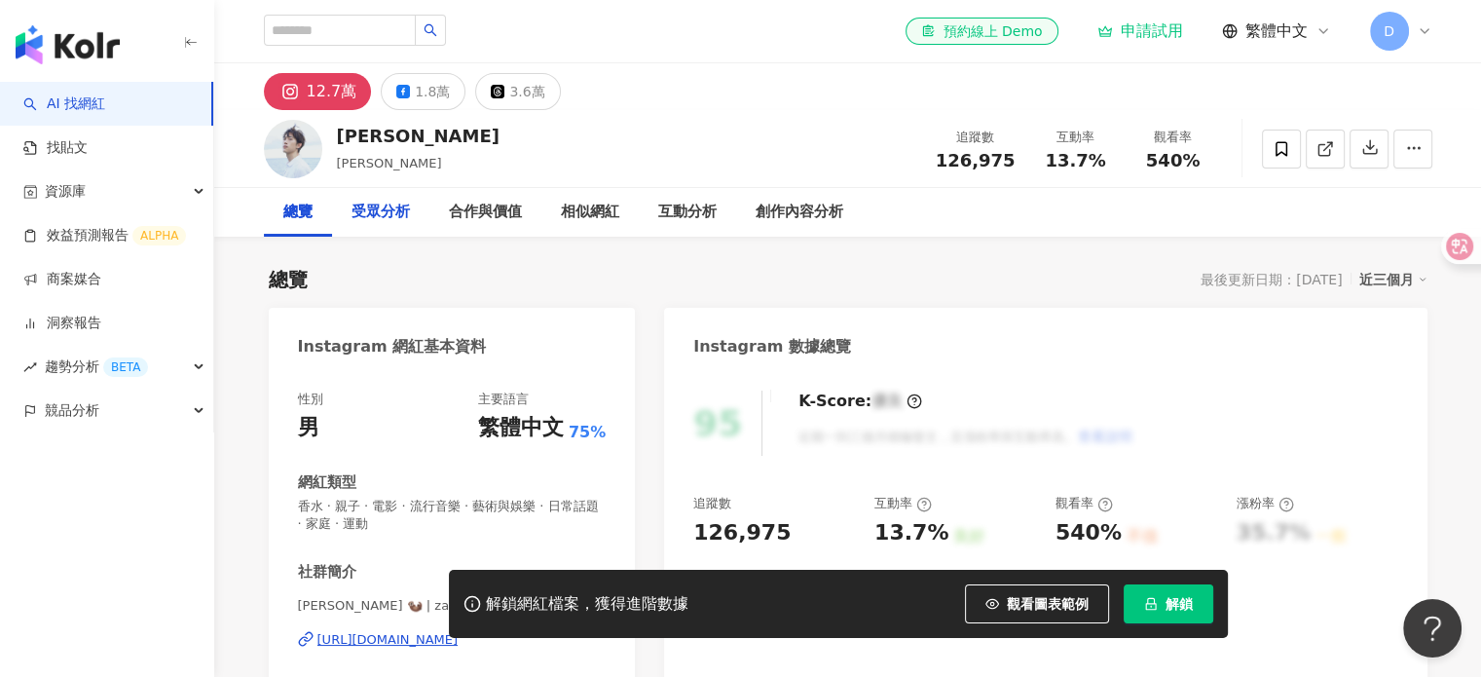
click at [380, 220] on div "受眾分析" at bounding box center [381, 212] width 58 height 23
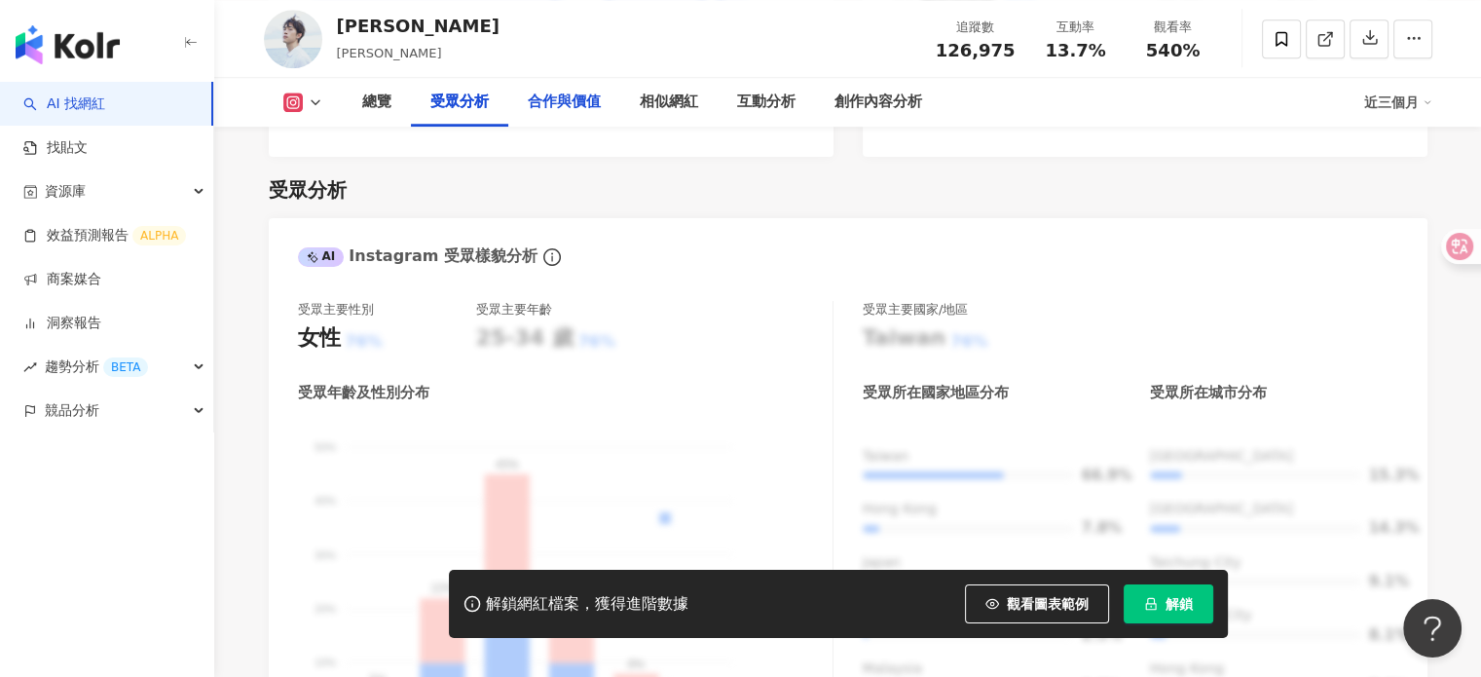
click at [602, 93] on div "合作與價值" at bounding box center [564, 102] width 112 height 49
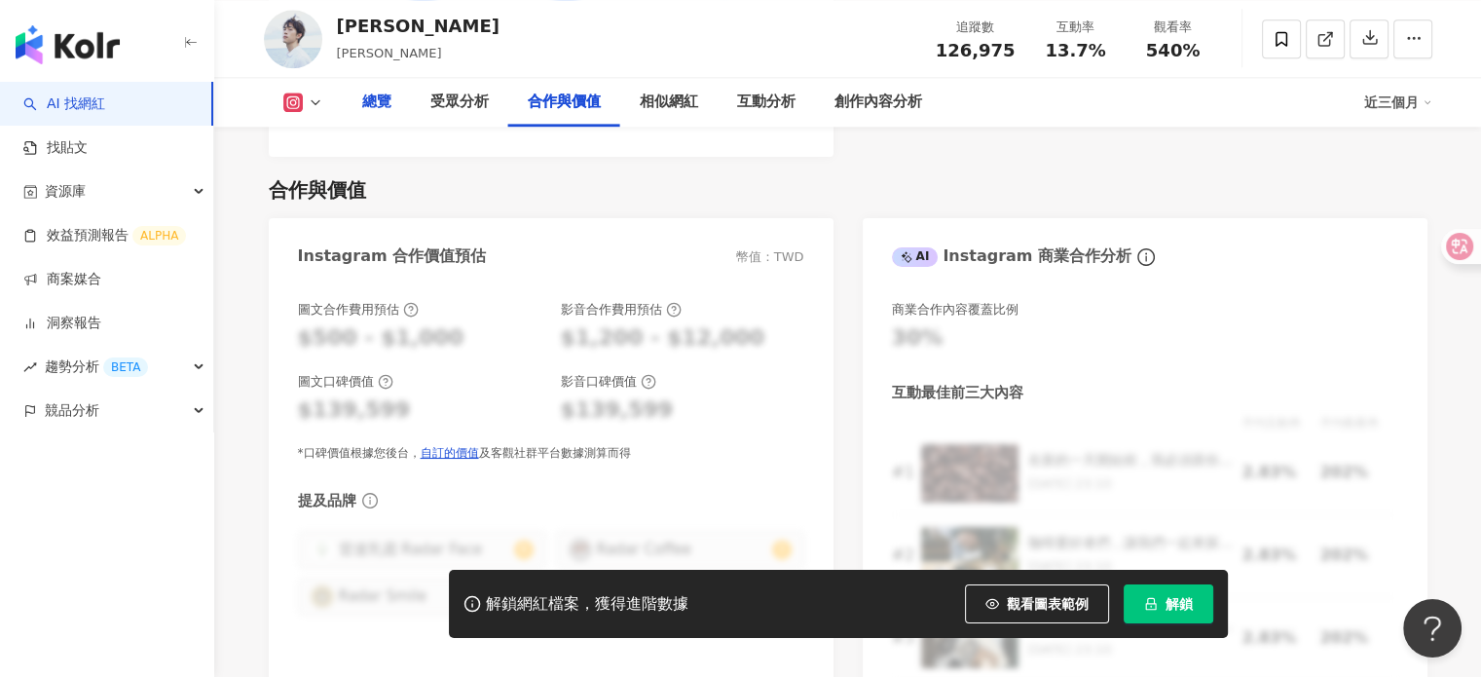
click at [388, 108] on div "總覽" at bounding box center [376, 102] width 29 height 23
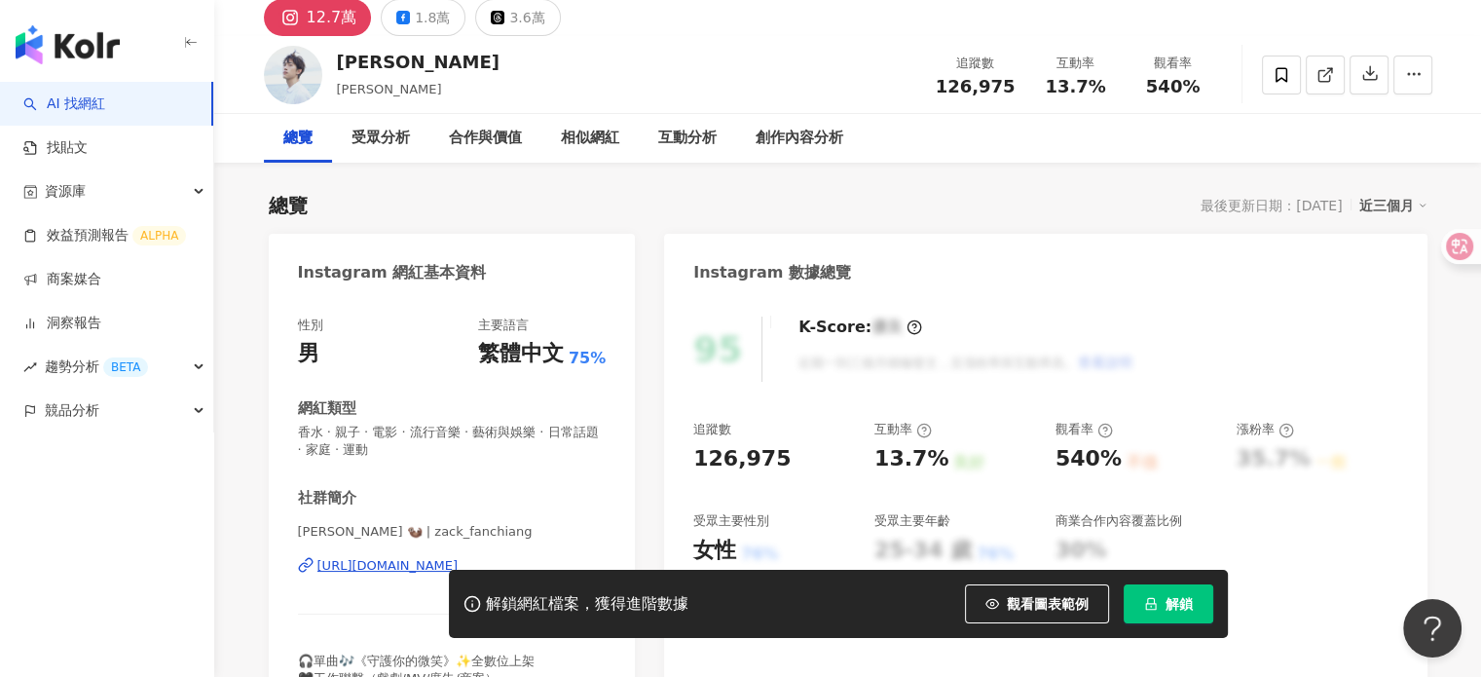
scroll to position [195, 0]
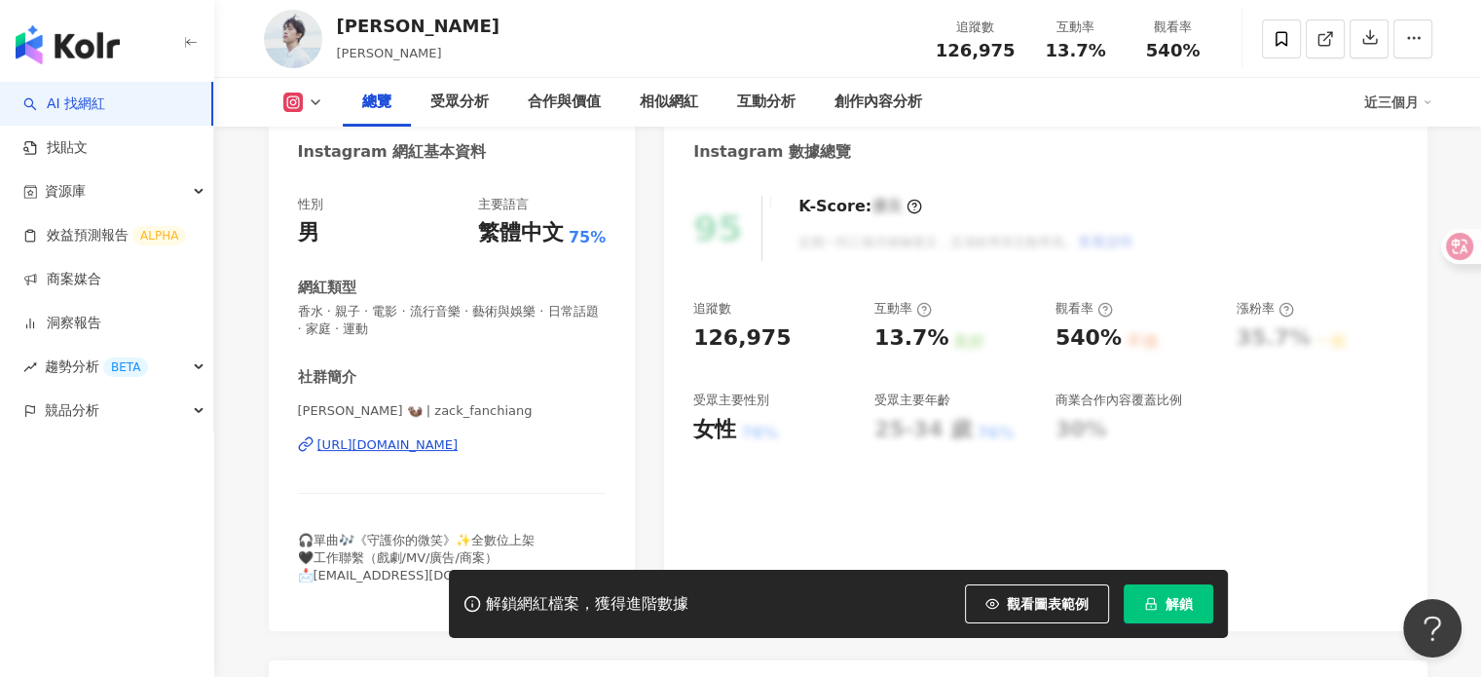
click at [459, 446] on div "https://www.instagram.com/zack_fanchiang/" at bounding box center [387, 445] width 141 height 18
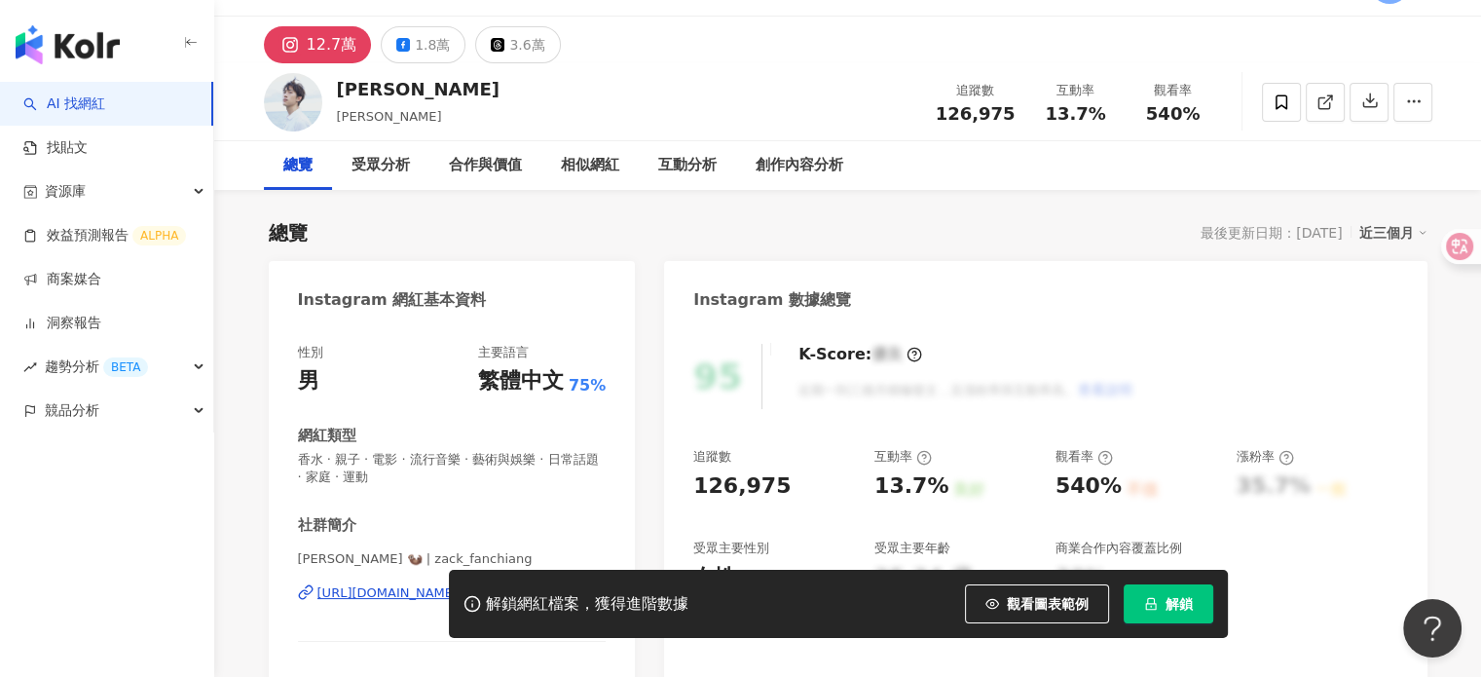
scroll to position [0, 0]
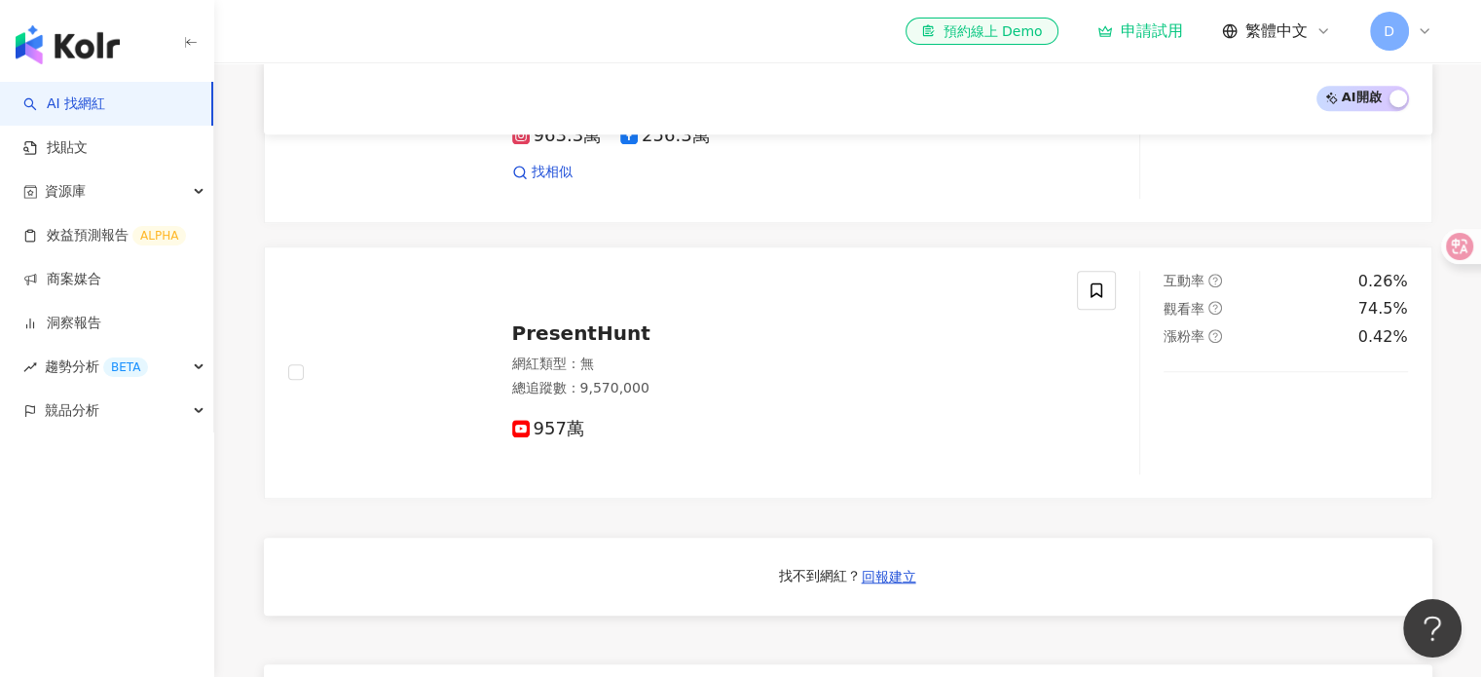
scroll to position [1071, 0]
